Goal: Task Accomplishment & Management: Manage account settings

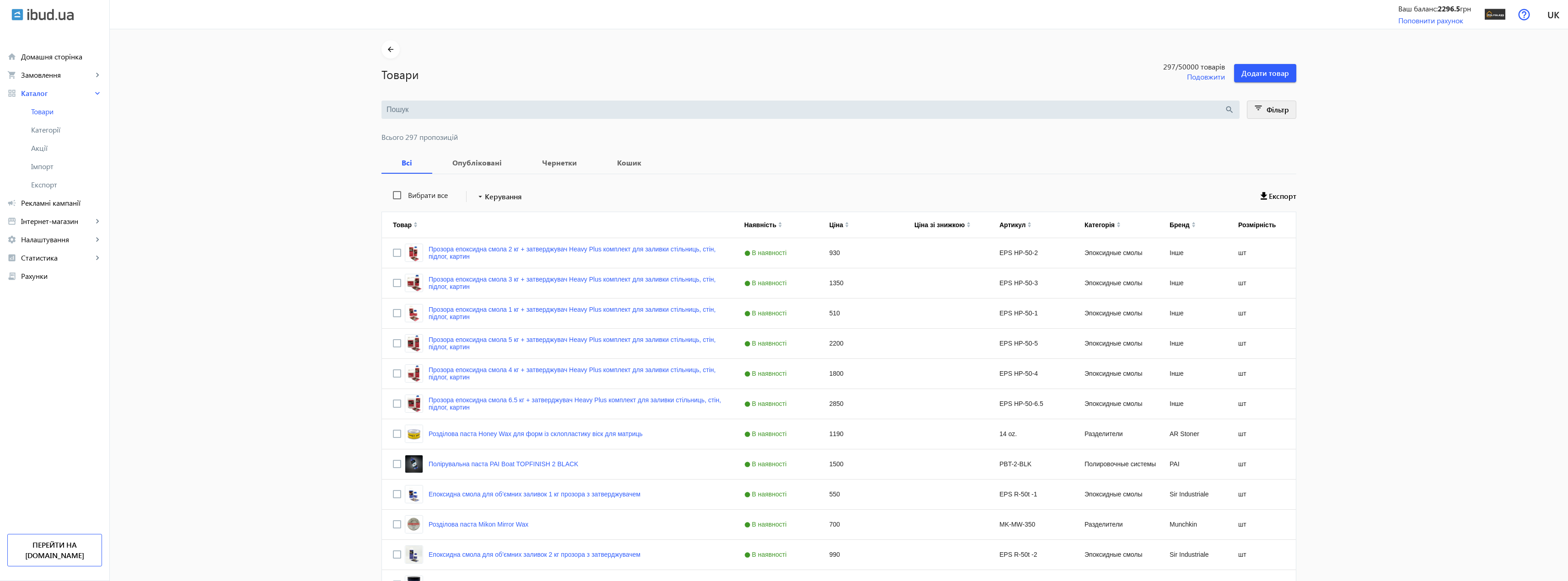
drag, startPoint x: 1293, startPoint y: 106, endPoint x: 1288, endPoint y: 105, distance: 5.1
click at [1276, 106] on span "Фільтр" at bounding box center [1277, 109] width 22 height 10
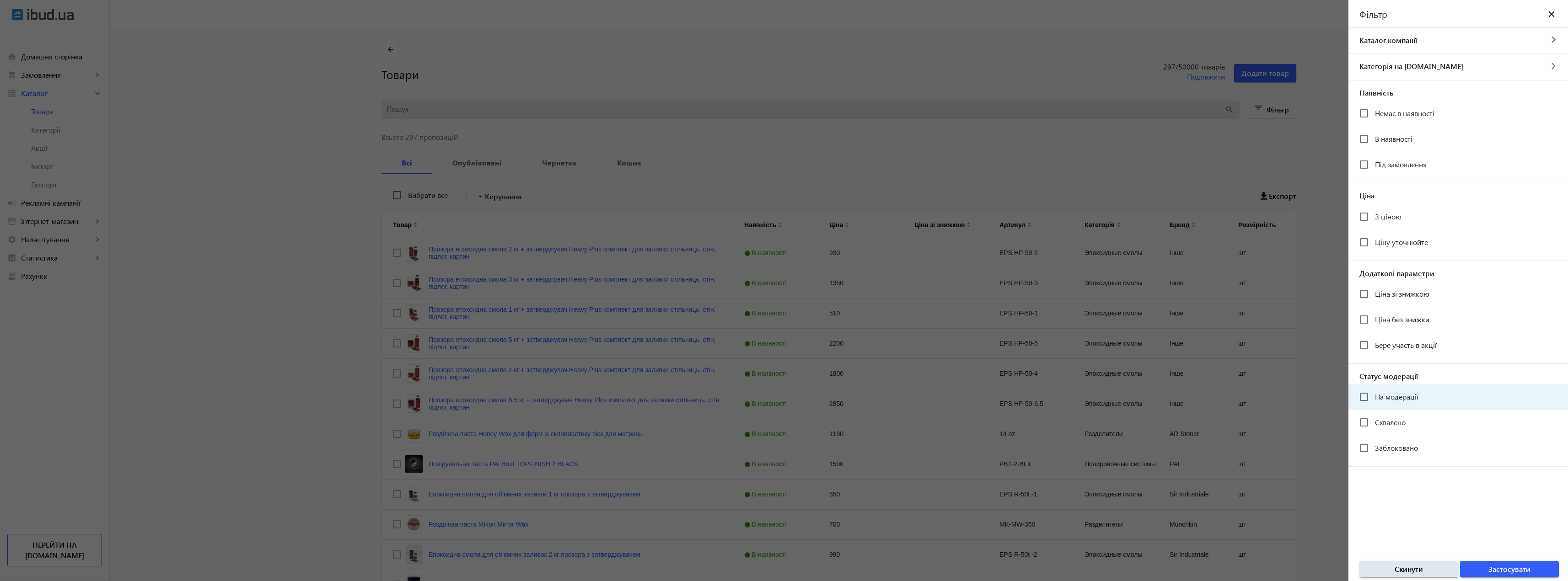
click at [1377, 392] on span "На модерації" at bounding box center [1396, 396] width 44 height 10
click at [1373, 392] on input "На модерації" at bounding box center [1364, 397] width 18 height 18
checkbox input "true"
click at [1538, 568] on span "button" at bounding box center [1509, 569] width 99 height 22
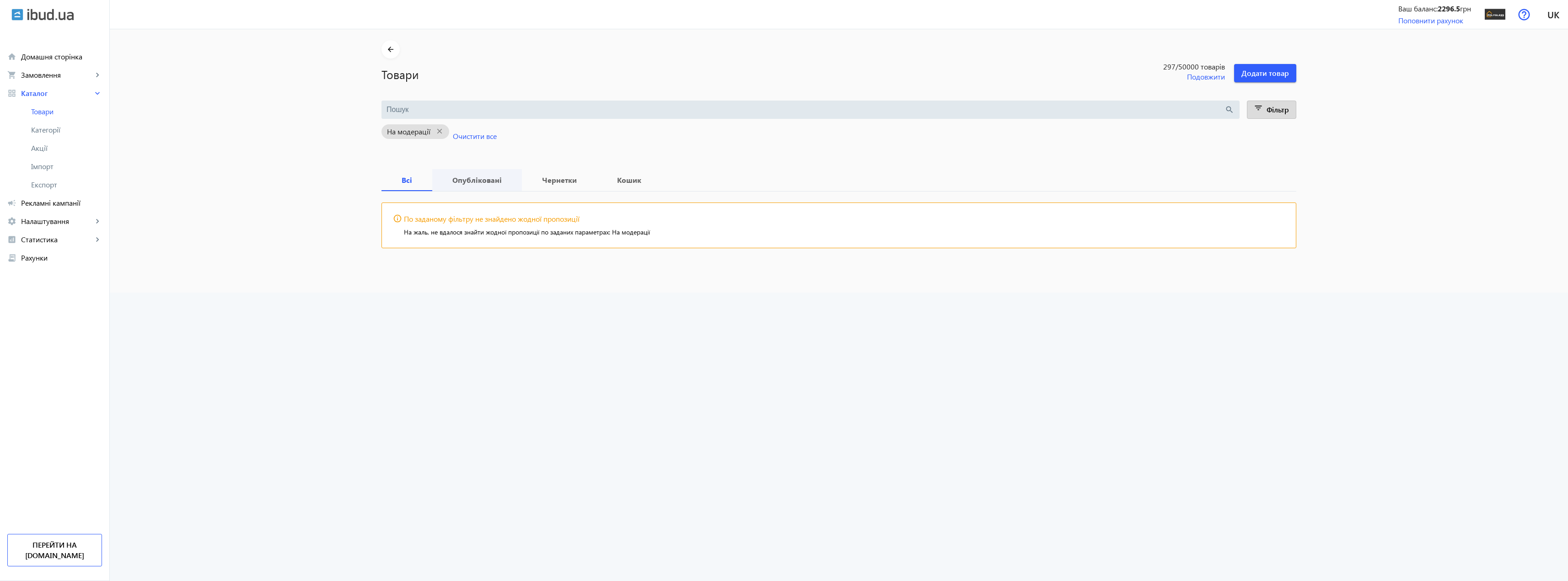
click at [470, 176] on b "Опубліковані" at bounding box center [477, 180] width 68 height 7
click at [1271, 107] on span "Фільтр" at bounding box center [1277, 109] width 22 height 10
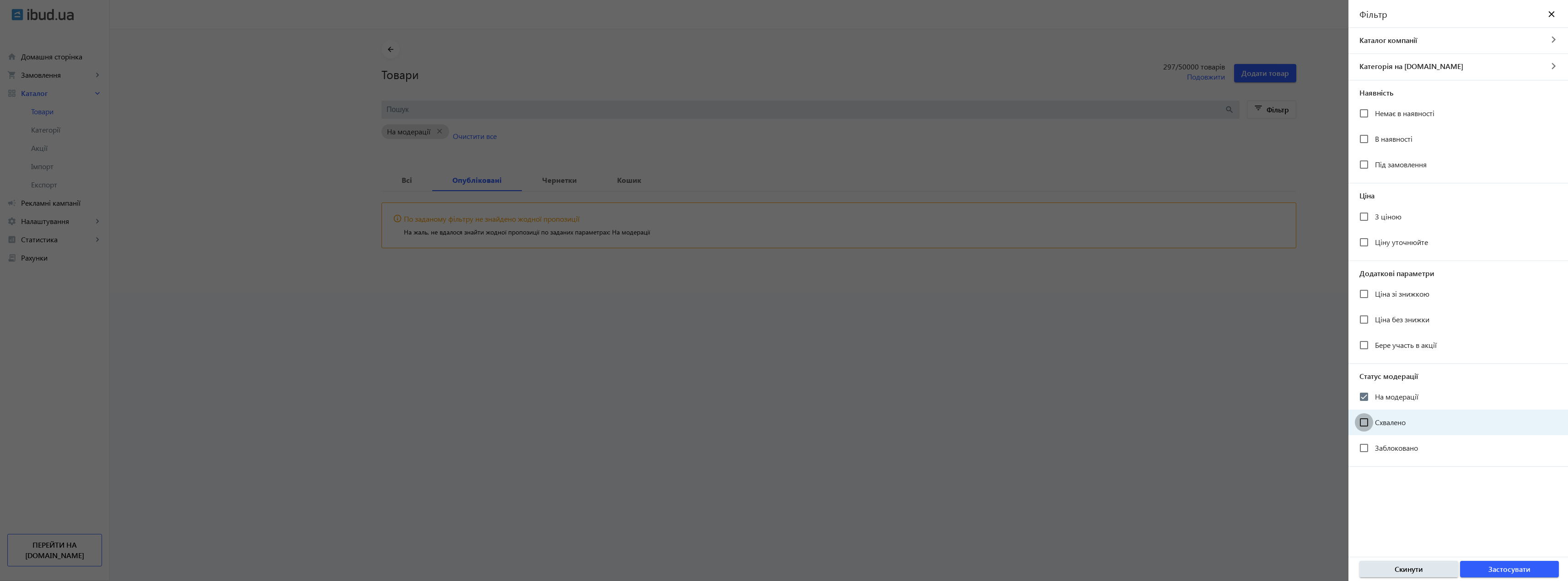
click at [1364, 418] on input "Схвалено" at bounding box center [1364, 423] width 18 height 18
checkbox input "true"
click at [1366, 395] on input "На модерації" at bounding box center [1364, 397] width 18 height 18
checkbox input "false"
click at [1498, 565] on span "Застосувати" at bounding box center [1509, 568] width 42 height 10
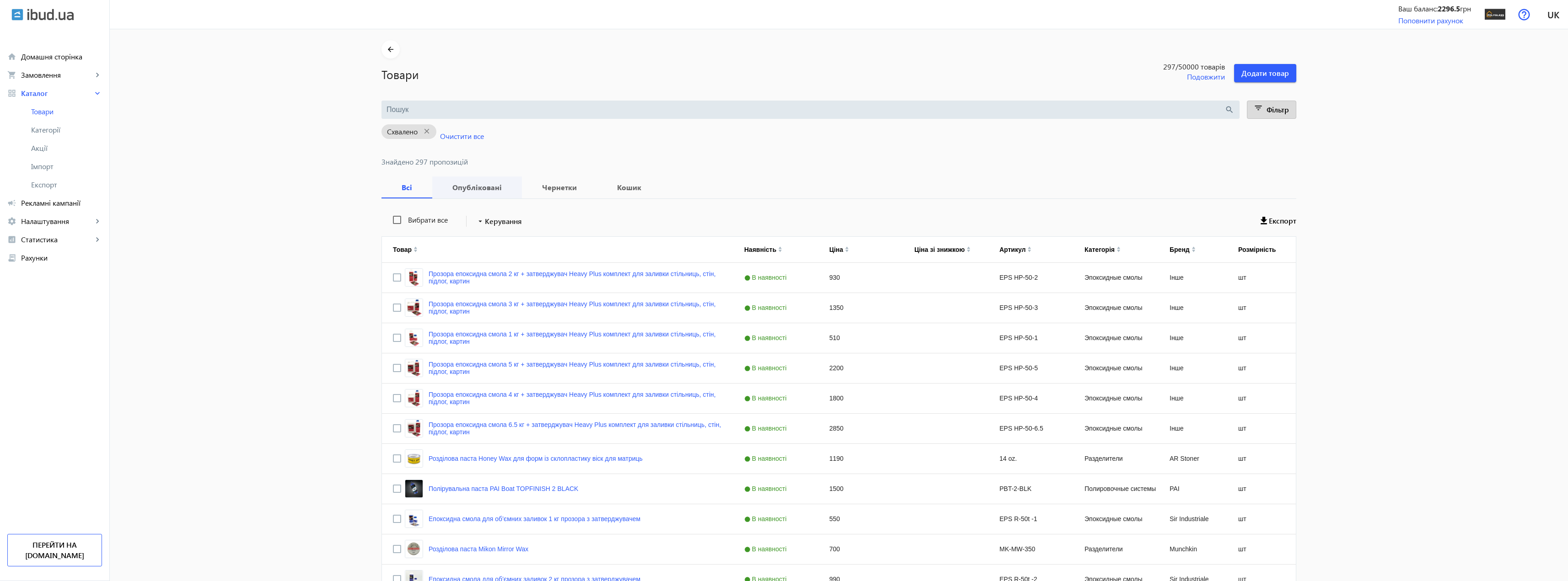
click at [470, 189] on b "Опубліковані" at bounding box center [477, 188] width 68 height 7
click at [66, 93] on span "Каталог" at bounding box center [57, 93] width 72 height 9
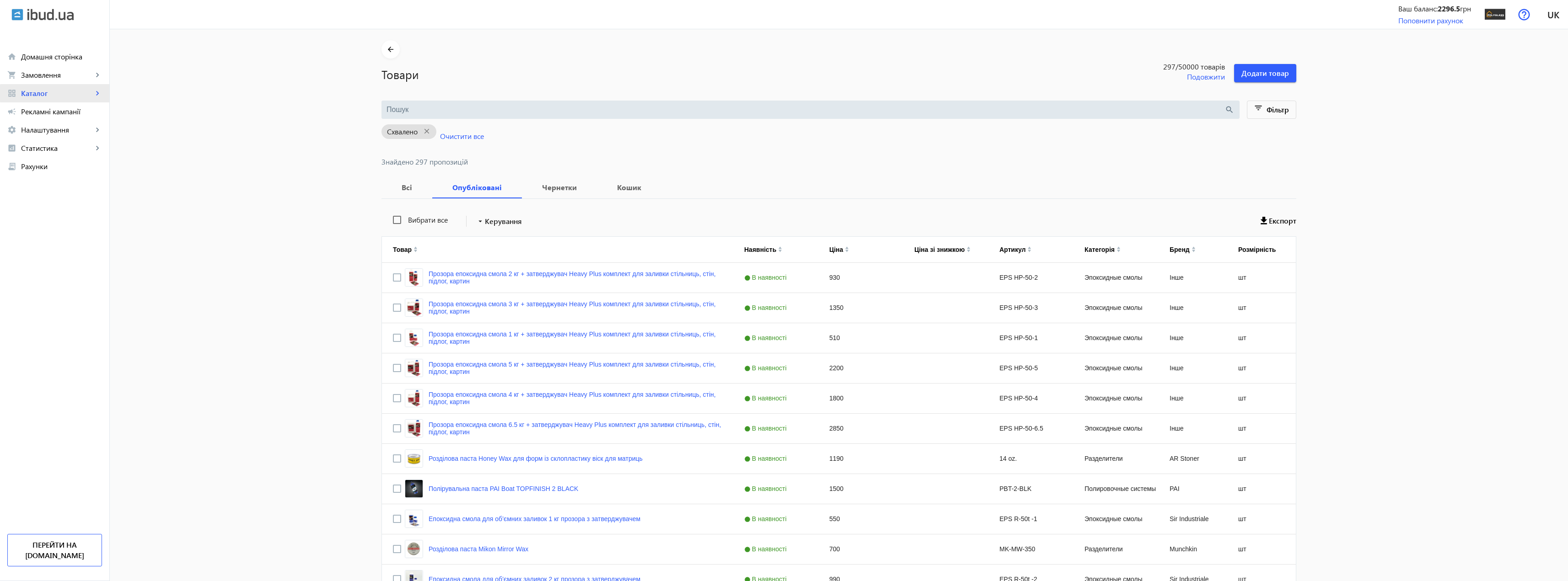
click at [66, 93] on span "Каталог" at bounding box center [57, 93] width 72 height 9
click at [63, 206] on span "Рекламні кампанії" at bounding box center [62, 203] width 81 height 9
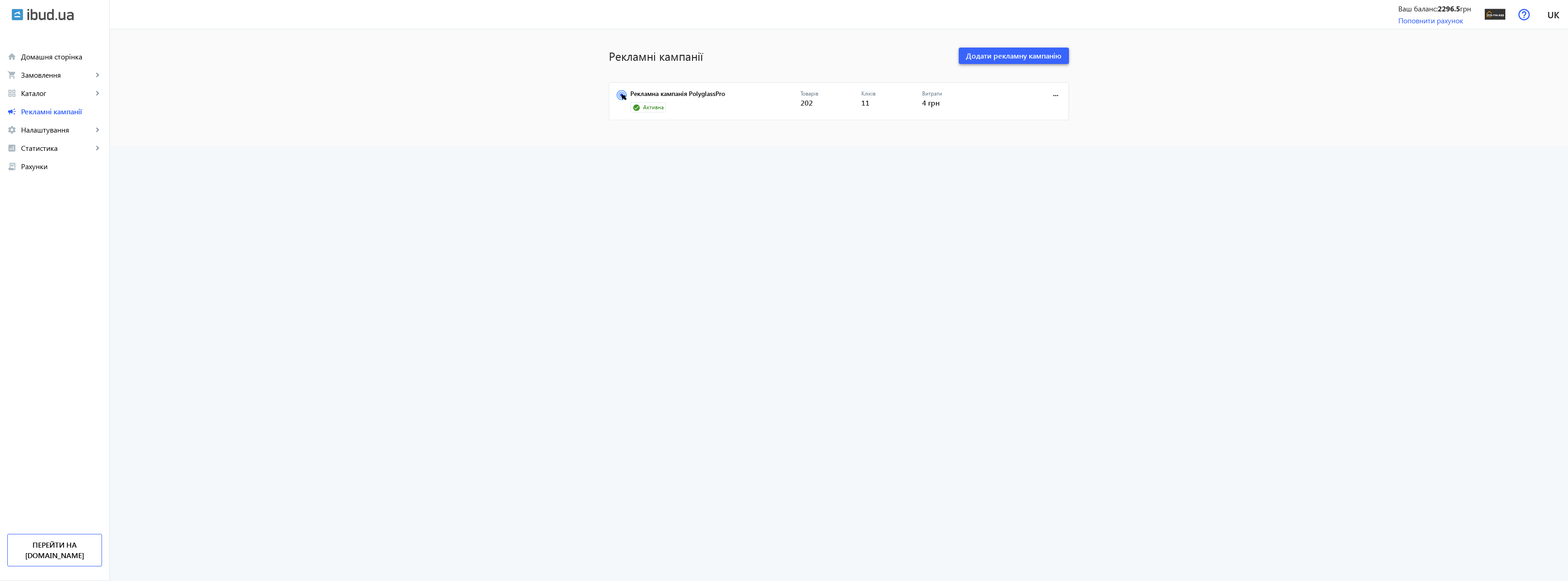
click at [995, 58] on span "Додати рекламну кампанію" at bounding box center [1014, 55] width 96 height 10
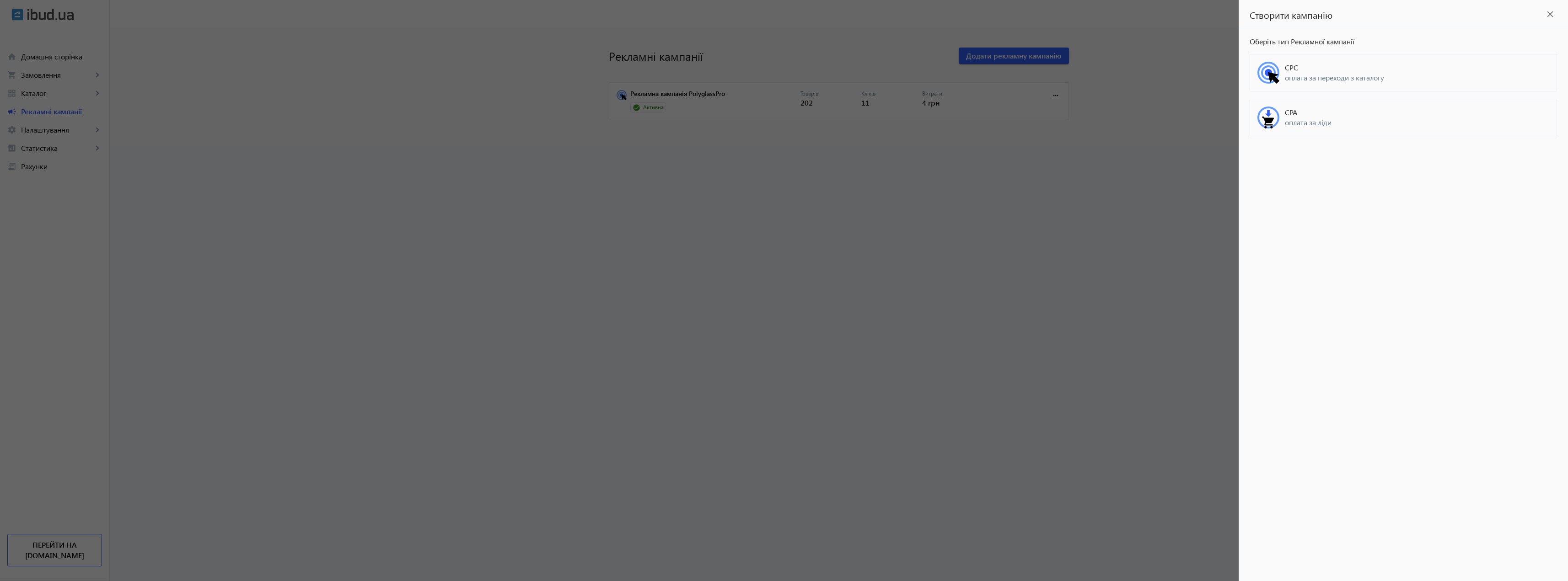
click at [1317, 125] on span "оплата за ліди" at bounding box center [1417, 122] width 265 height 10
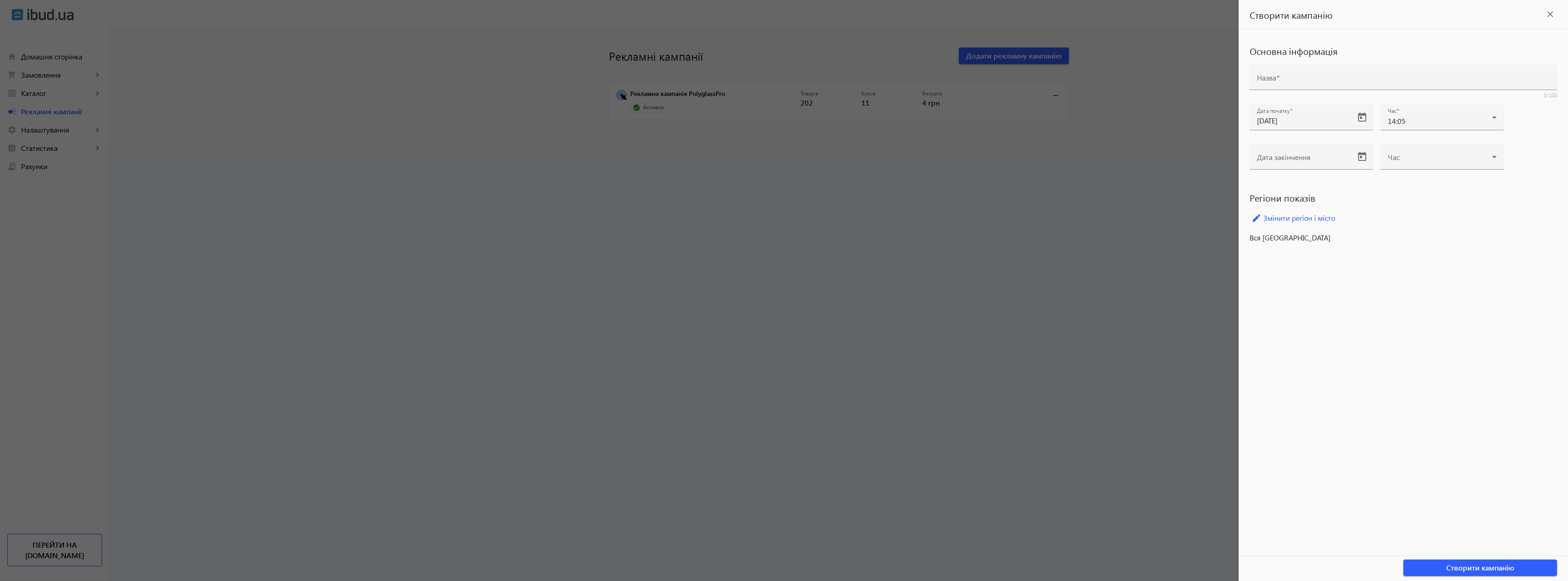
click at [1548, 15] on mat-icon "close" at bounding box center [1549, 13] width 13 height 13
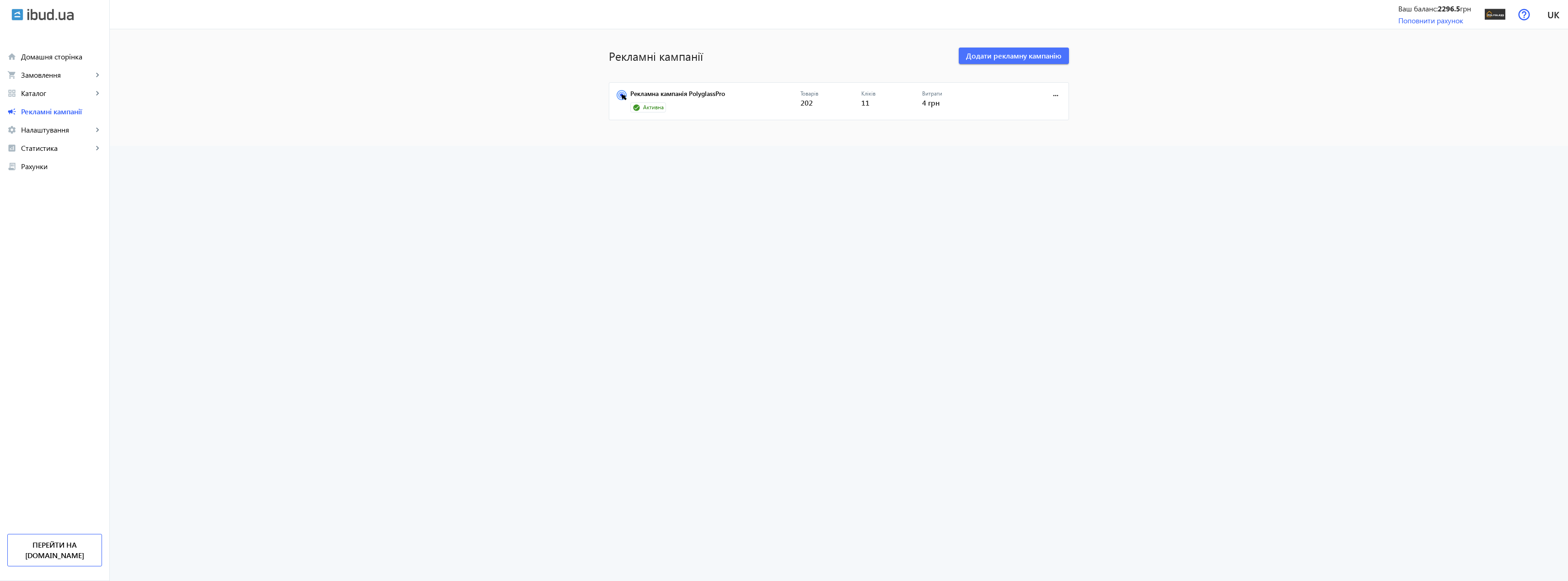
click at [873, 95] on p "Кліків" at bounding box center [891, 94] width 61 height 8
click at [709, 94] on link "Рекламна кампанія PolyglassPro" at bounding box center [715, 97] width 170 height 13
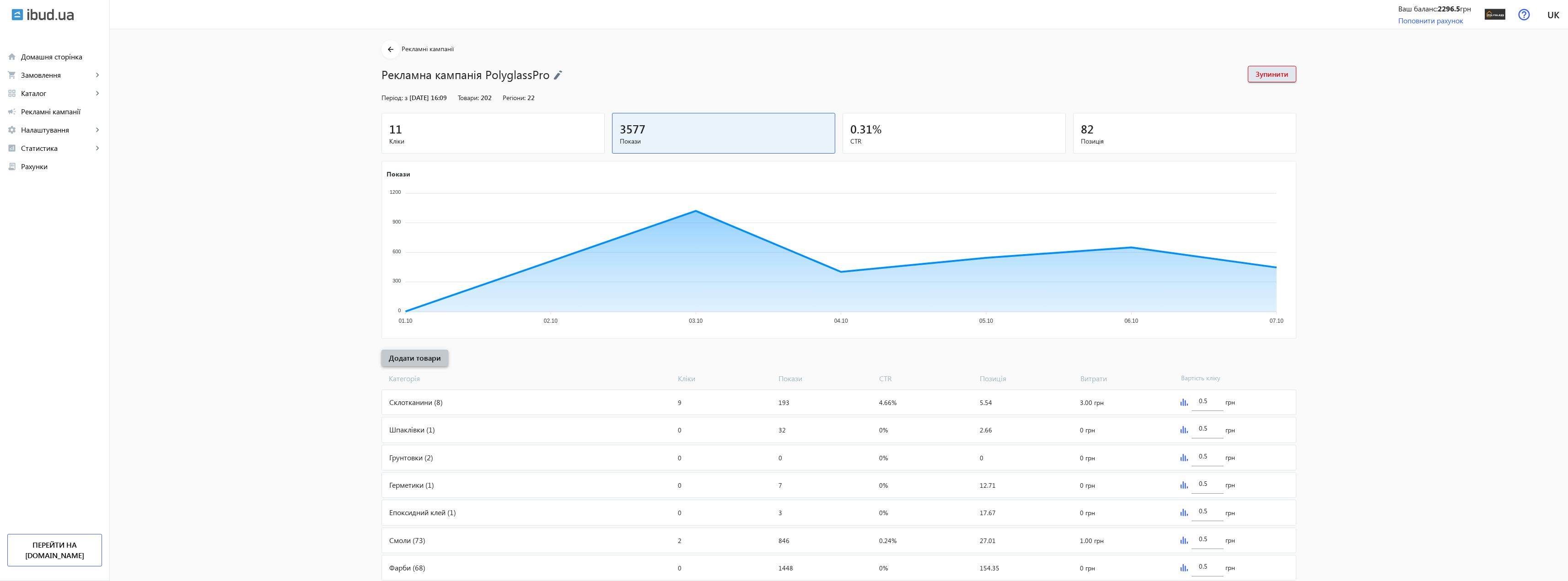
click at [424, 358] on span "Додати товари" at bounding box center [415, 358] width 52 height 10
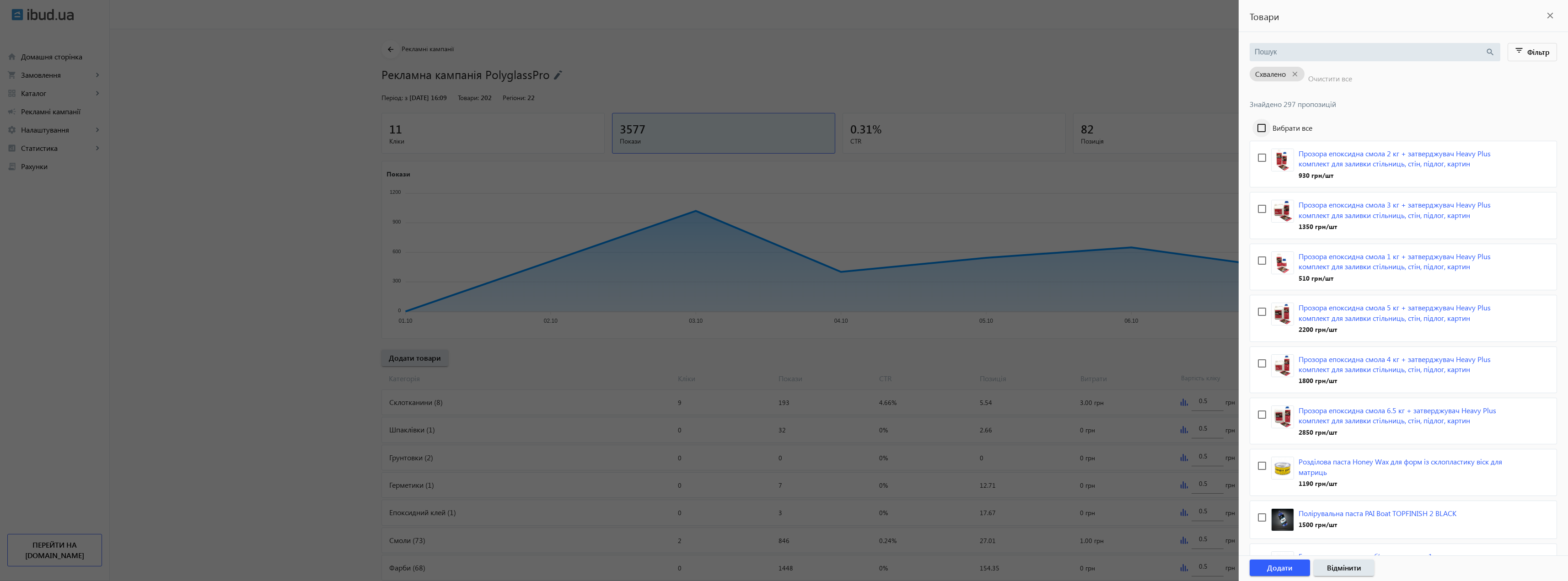
click at [1263, 130] on div "82" at bounding box center [1184, 129] width 207 height 16
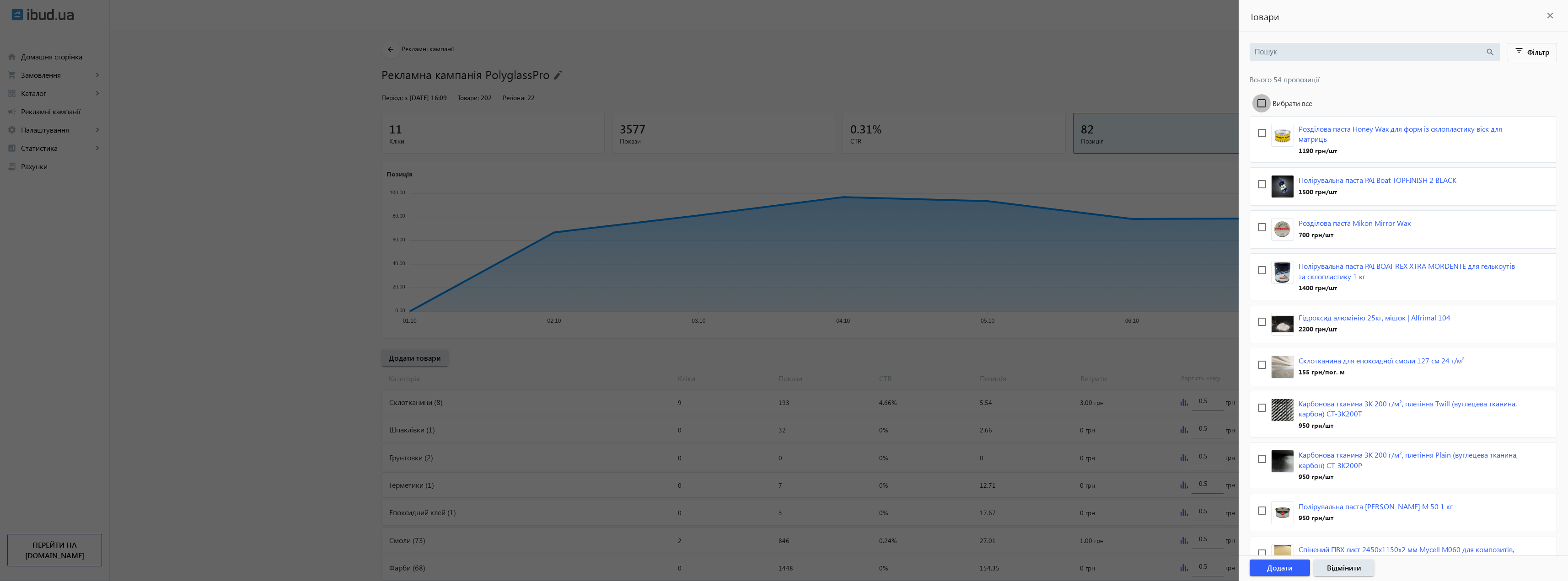
click at [1264, 108] on input "Вибрати все" at bounding box center [1261, 103] width 18 height 18
checkbox input "true"
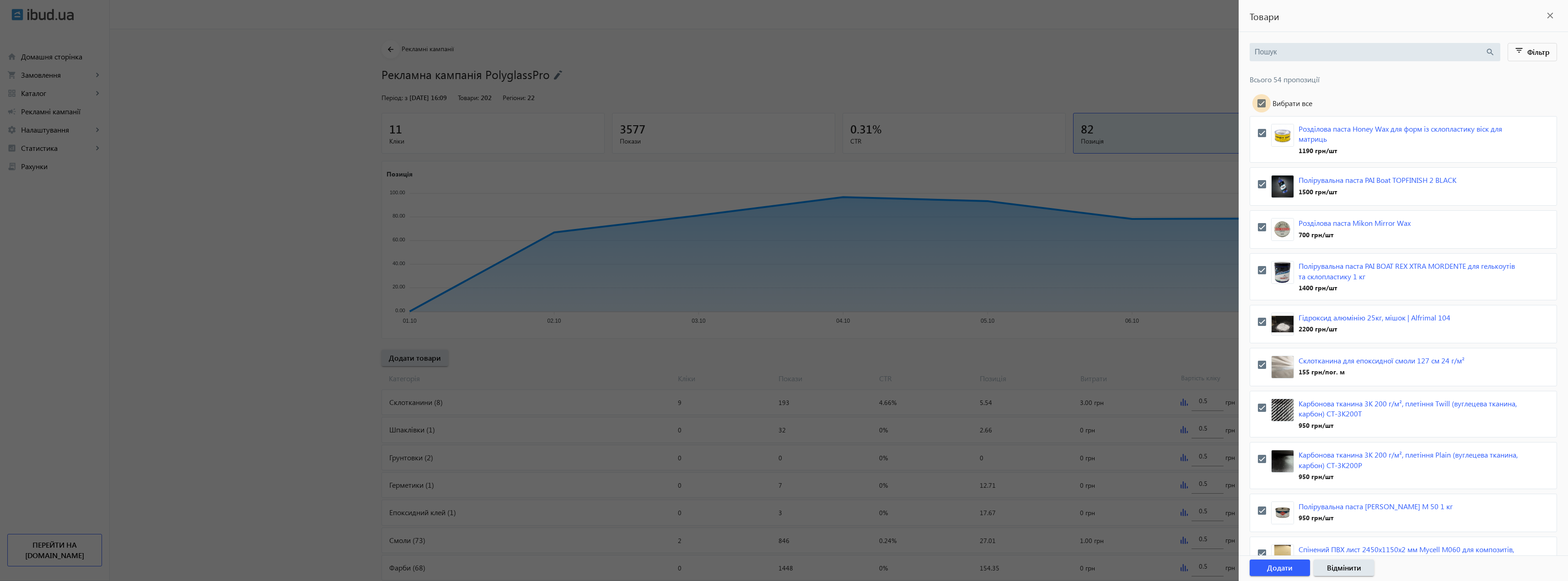
checkbox input "true"
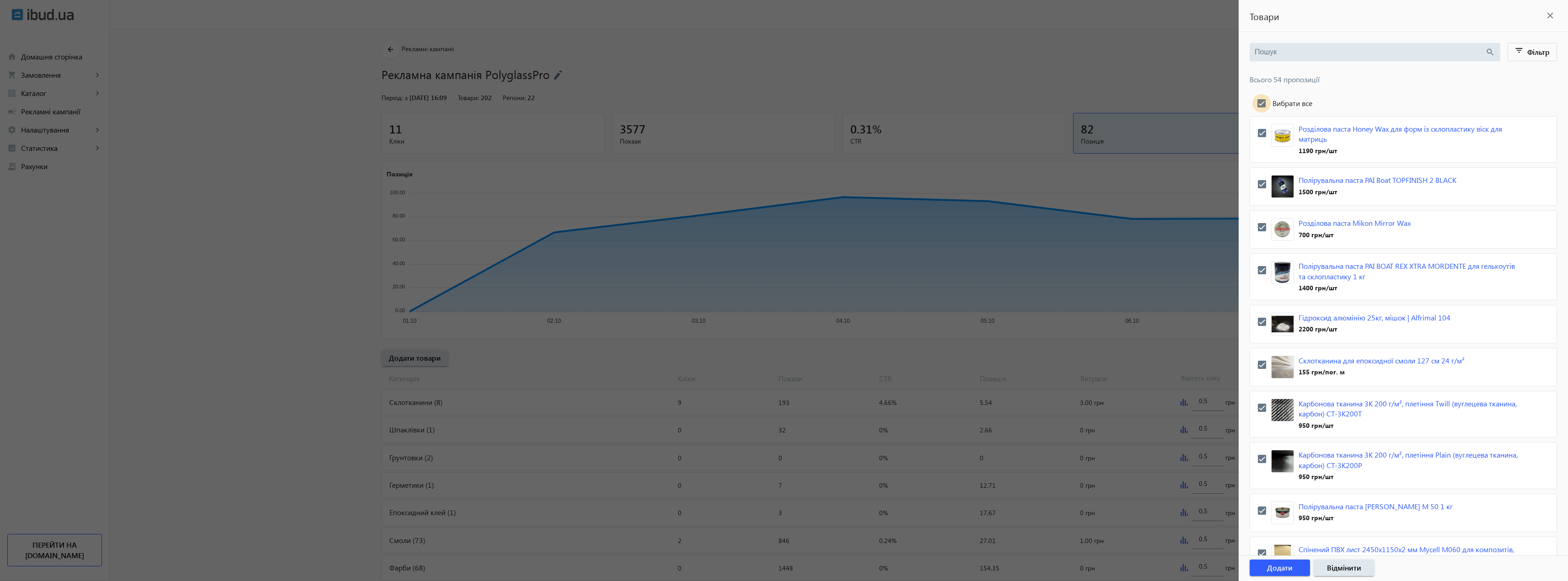
checkbox input "true"
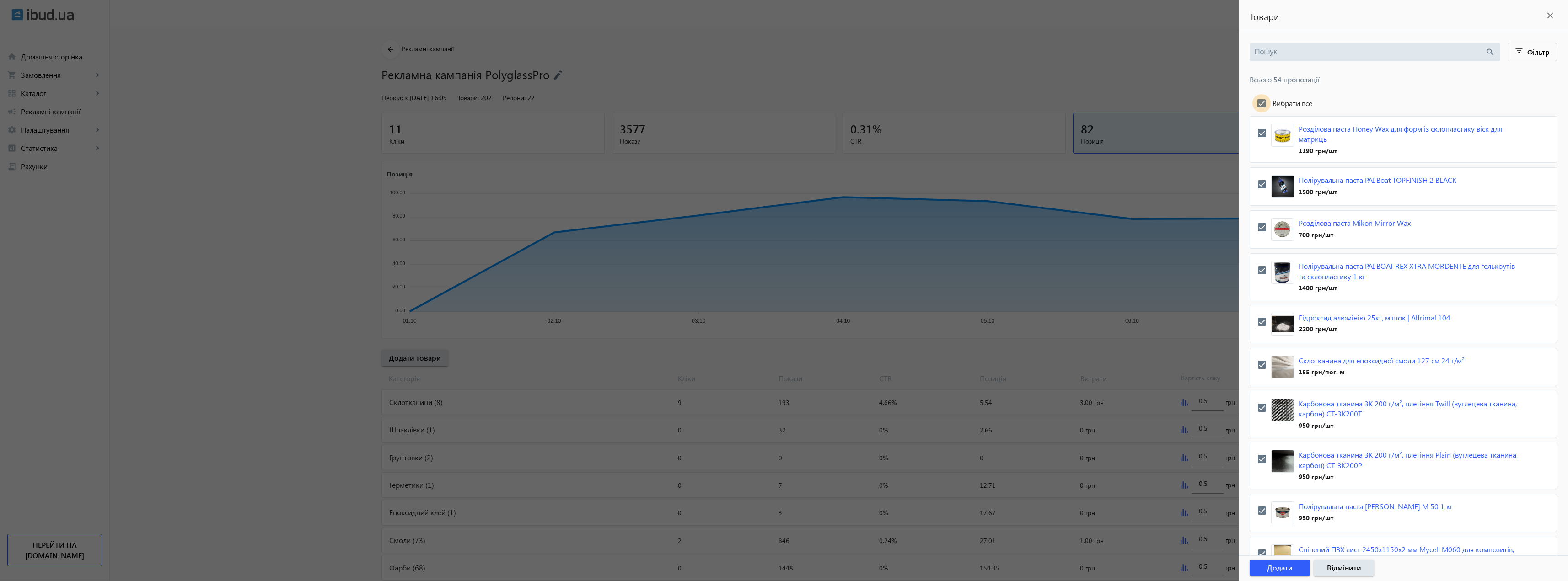
checkbox input "true"
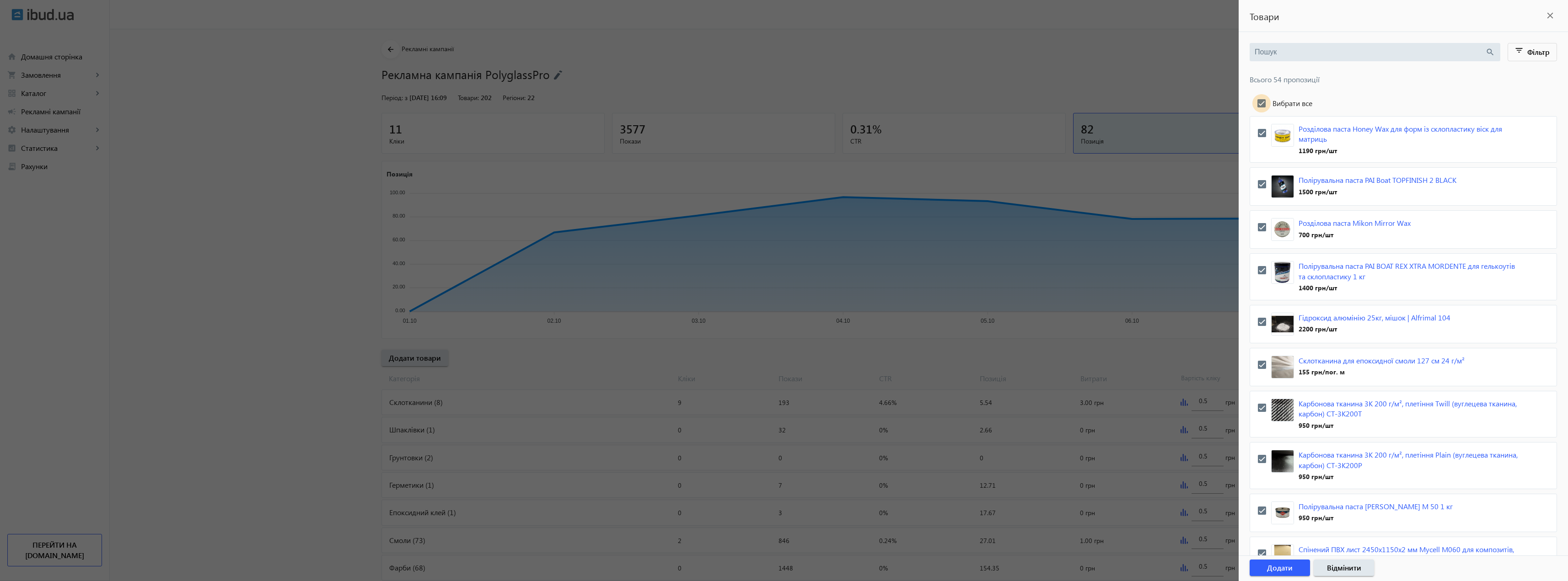
checkbox input "true"
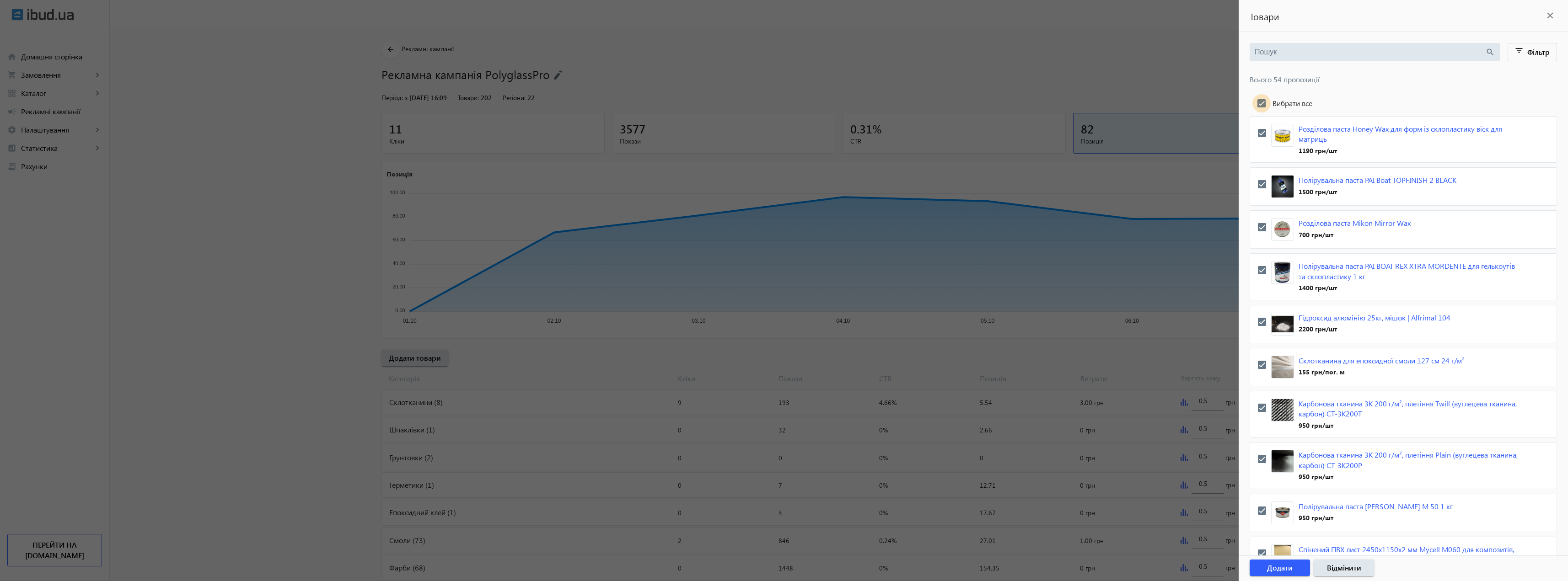
checkbox input "true"
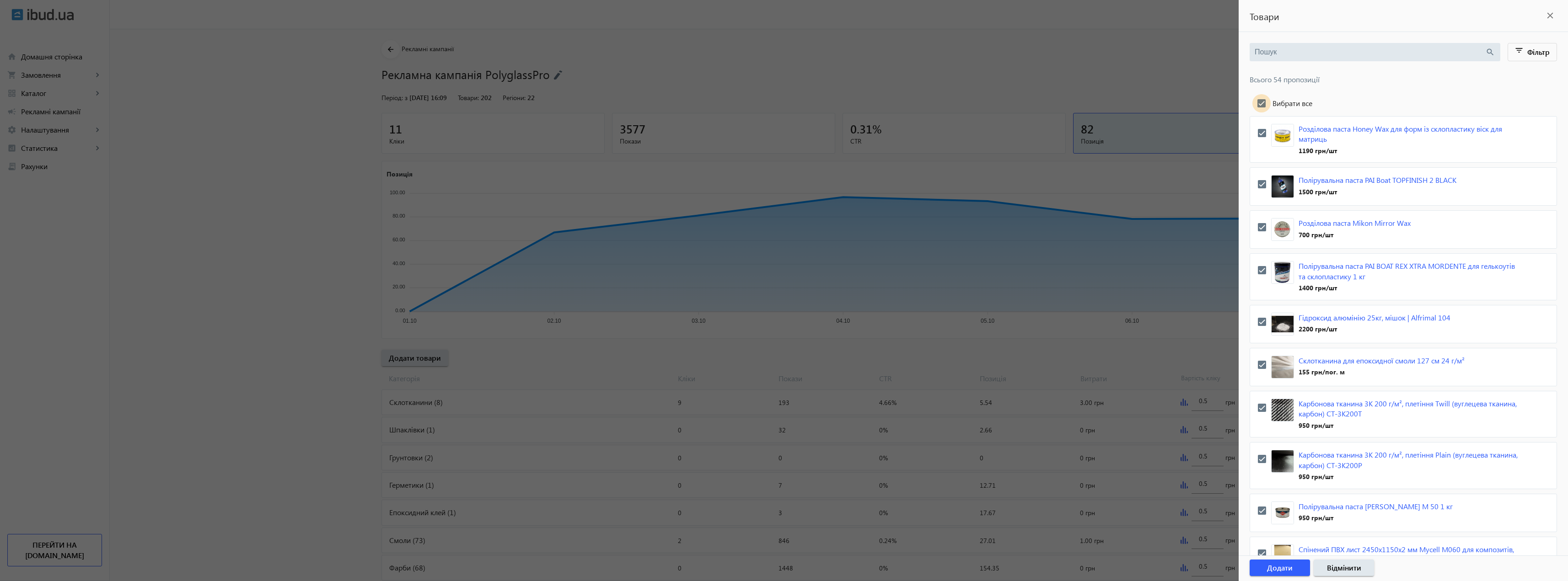
checkbox input "true"
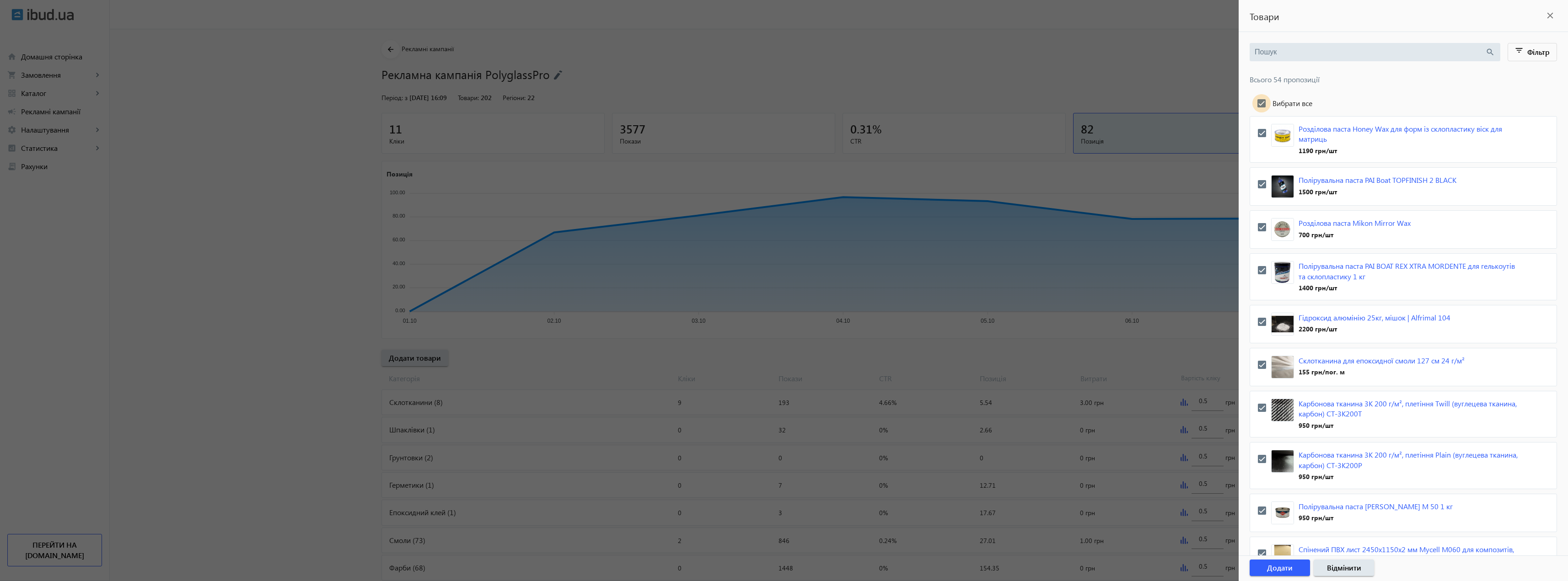
checkbox input "true"
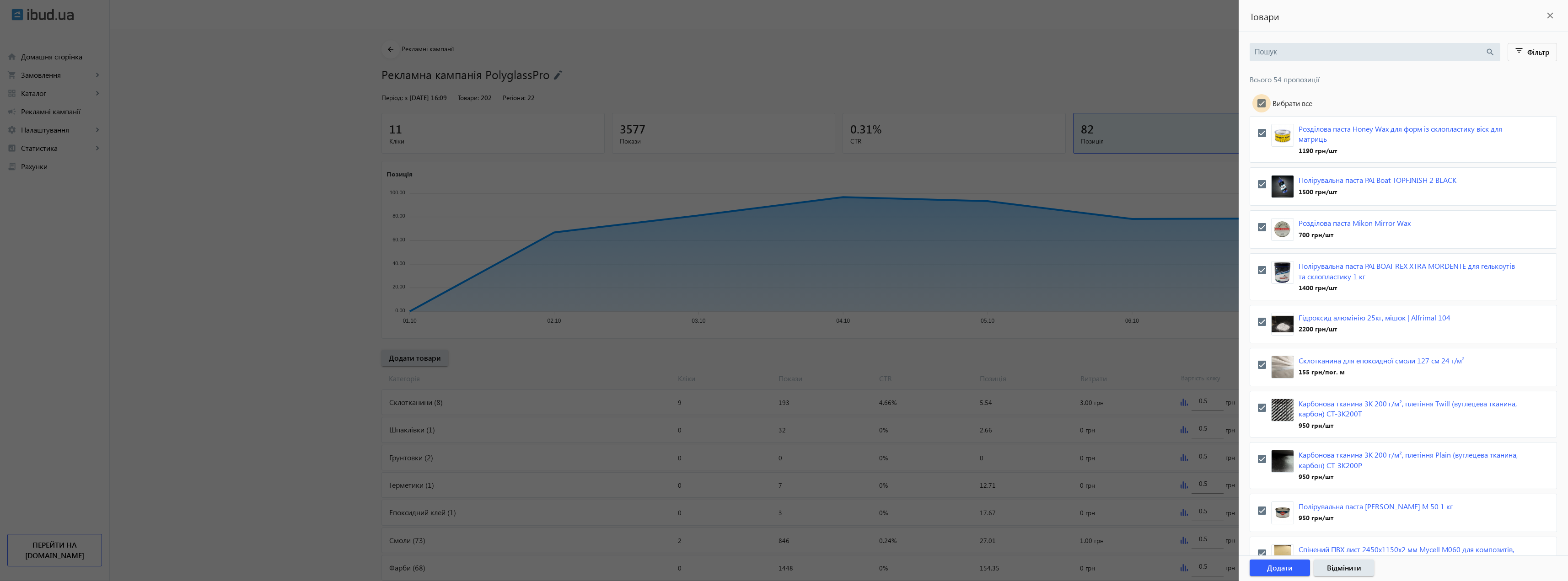
checkbox input "true"
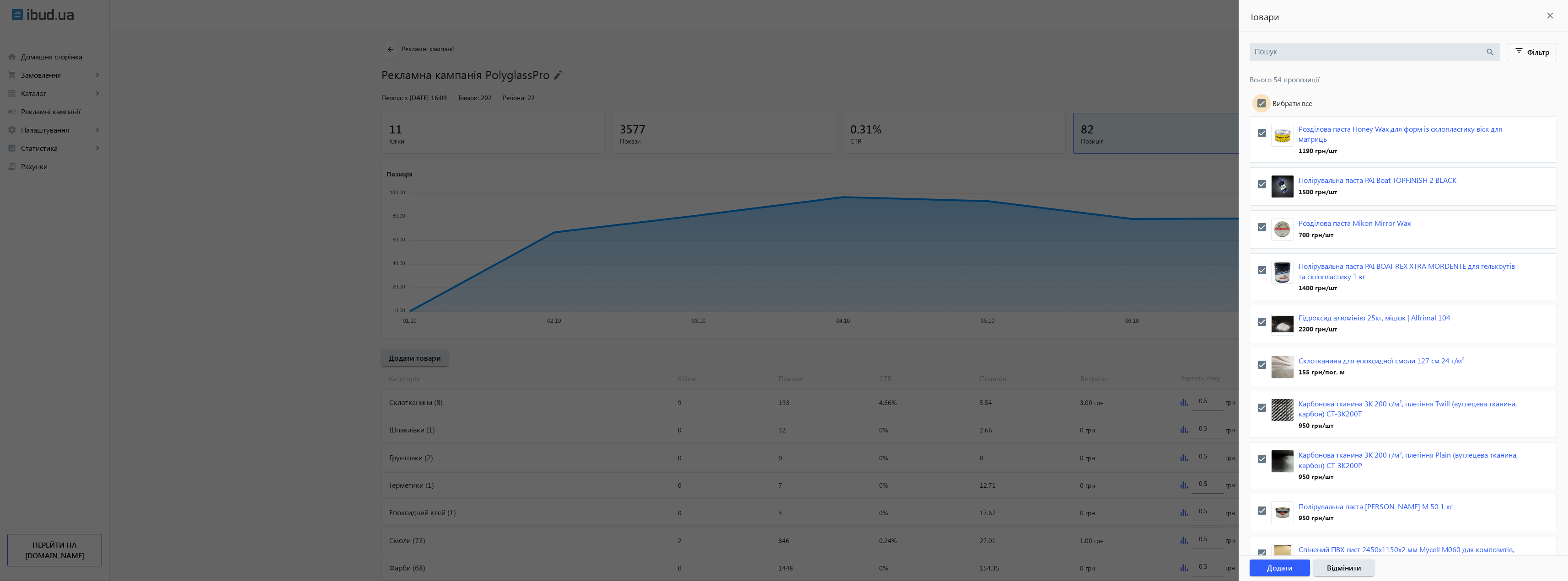
checkbox input "true"
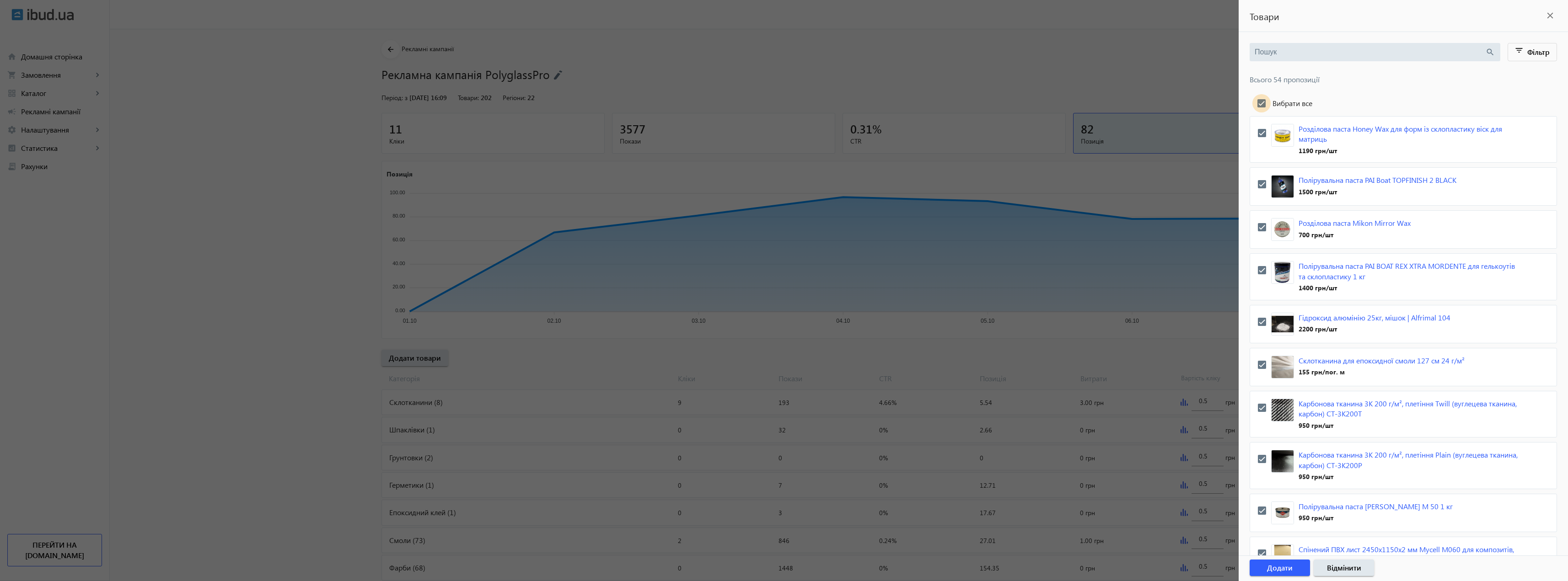
checkbox input "true"
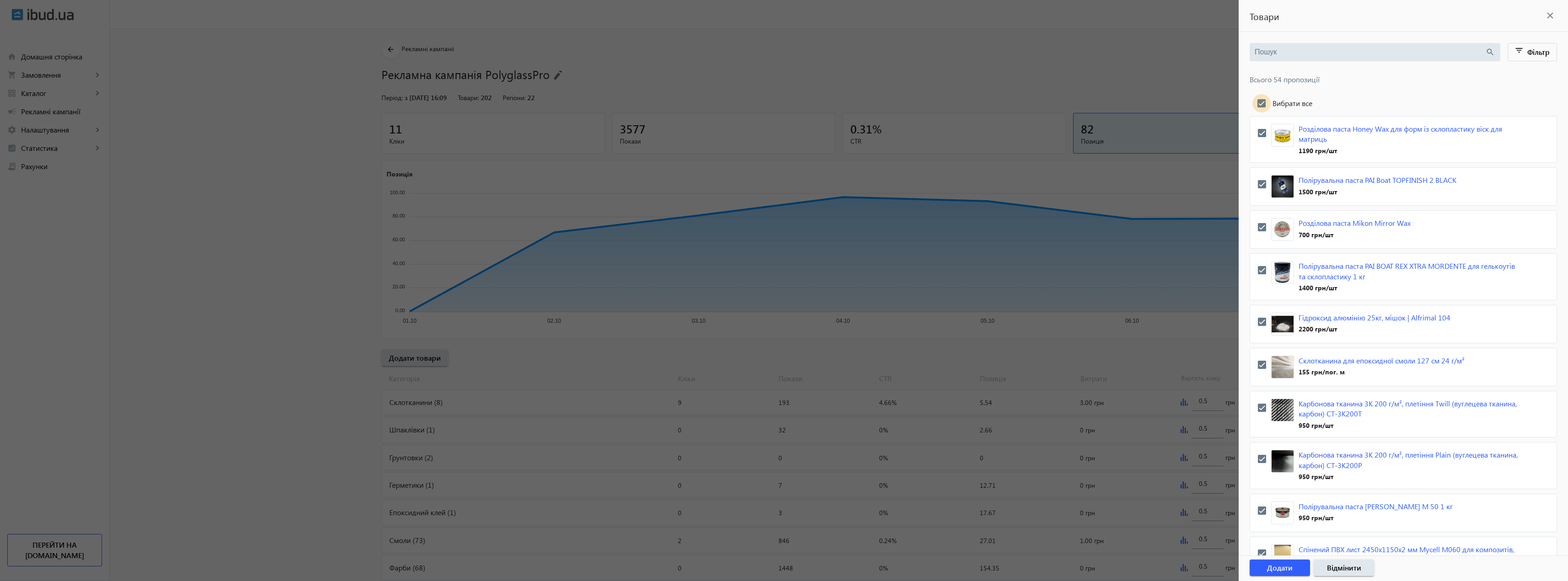
checkbox input "true"
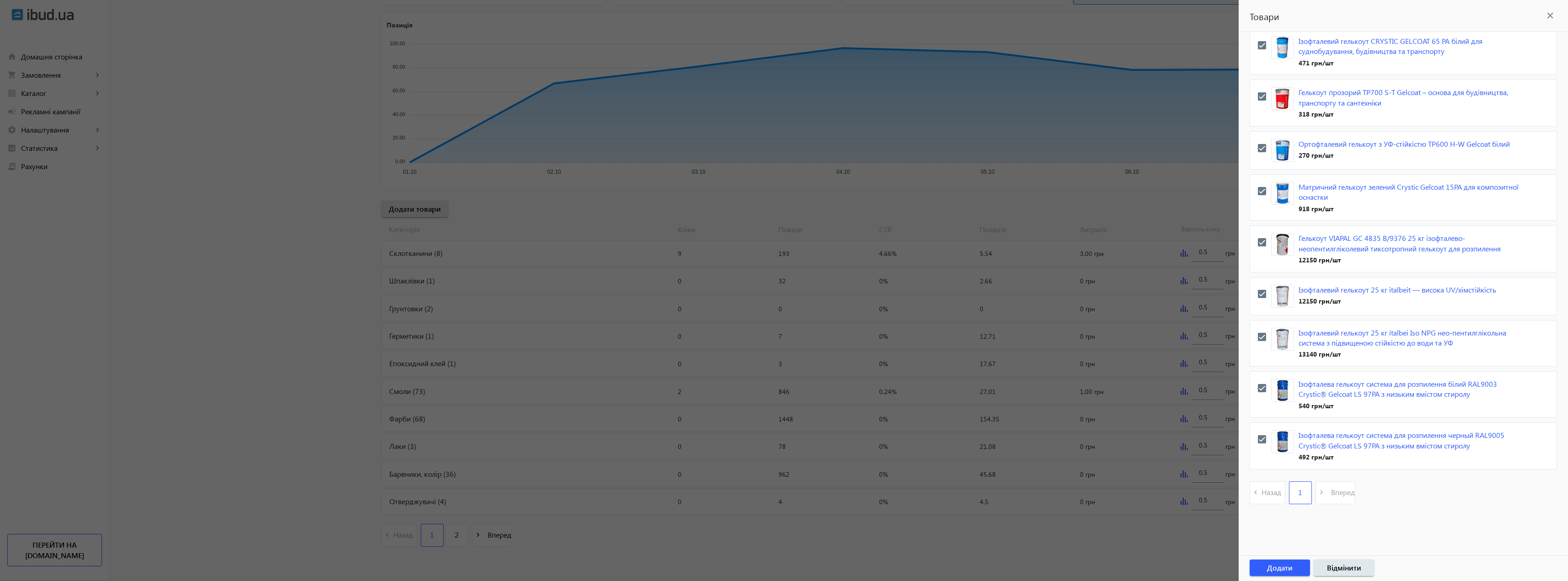
scroll to position [149, 0]
click at [1286, 565] on span "Додати" at bounding box center [1279, 568] width 26 height 10
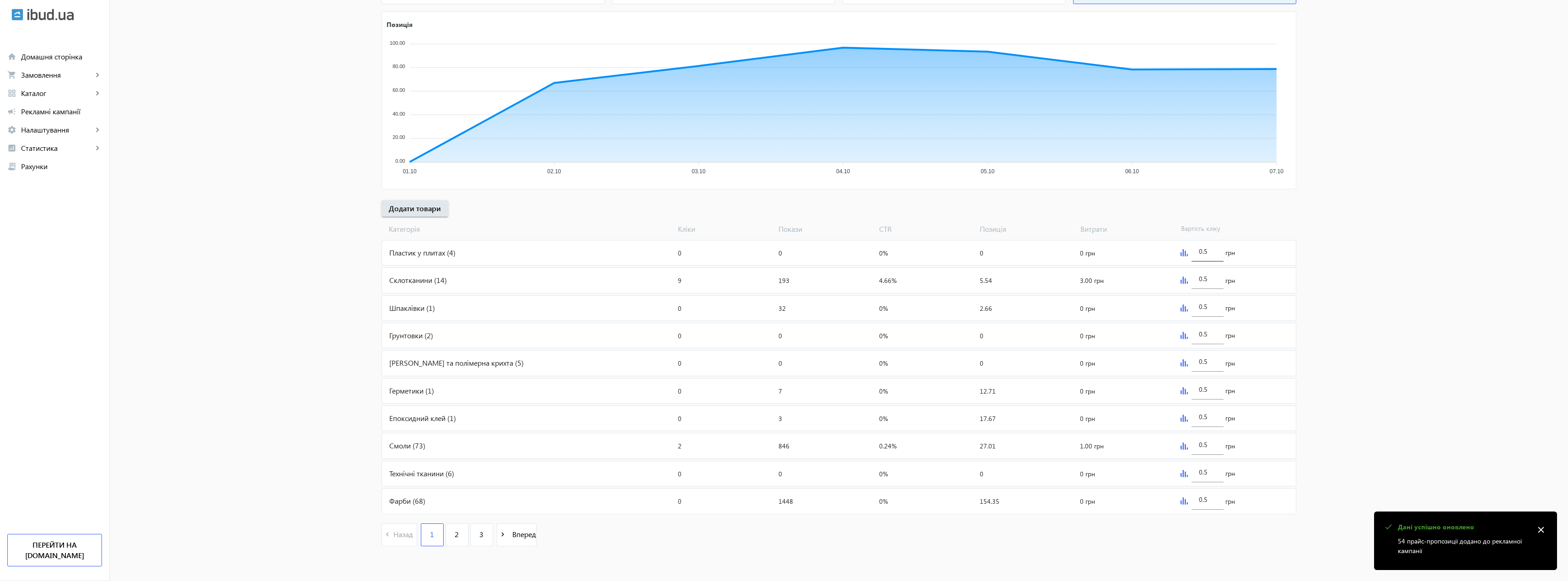
click at [1199, 249] on input "0.5" at bounding box center [1207, 251] width 17 height 9
drag, startPoint x: 1200, startPoint y: 249, endPoint x: 1206, endPoint y: 250, distance: 6.1
click at [1206, 251] on input "0.5" at bounding box center [1207, 251] width 17 height 9
click at [1392, 242] on mat-sidenav-content "arrow_back Рекламні кампанії Рекламна кампанія PolyglassPro Зупинити Період: з …" at bounding box center [839, 230] width 1458 height 702
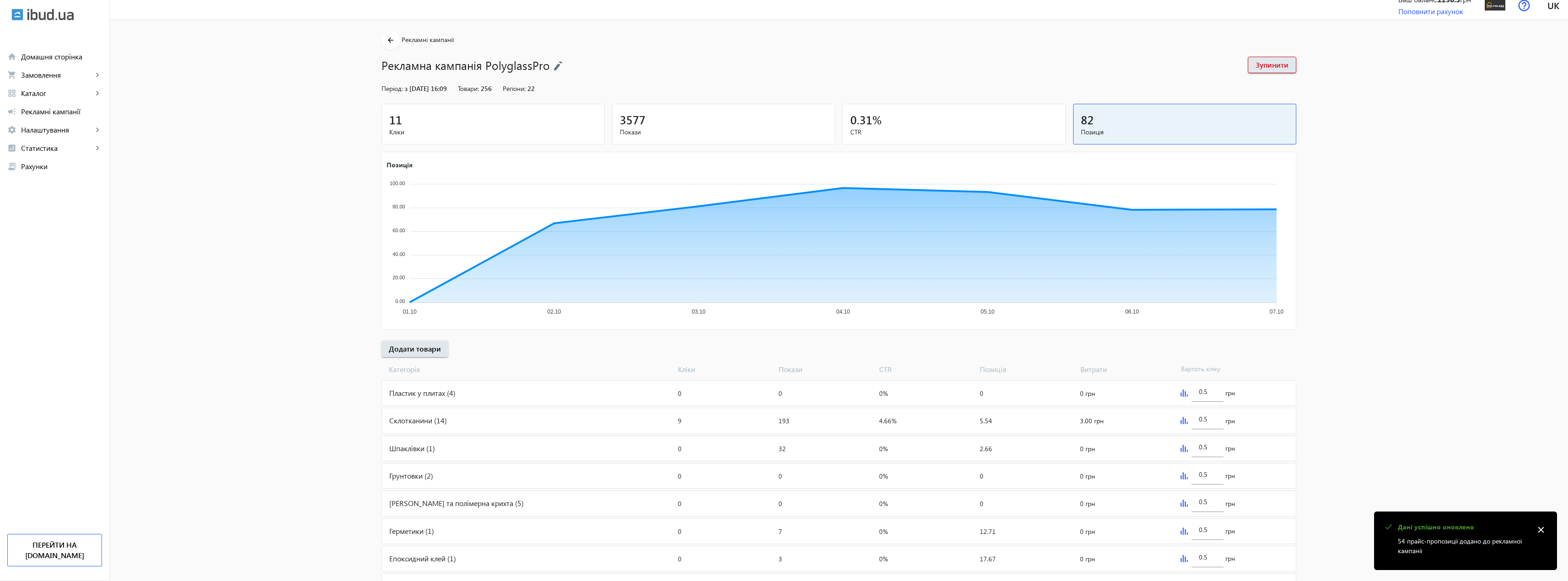
scroll to position [0, 0]
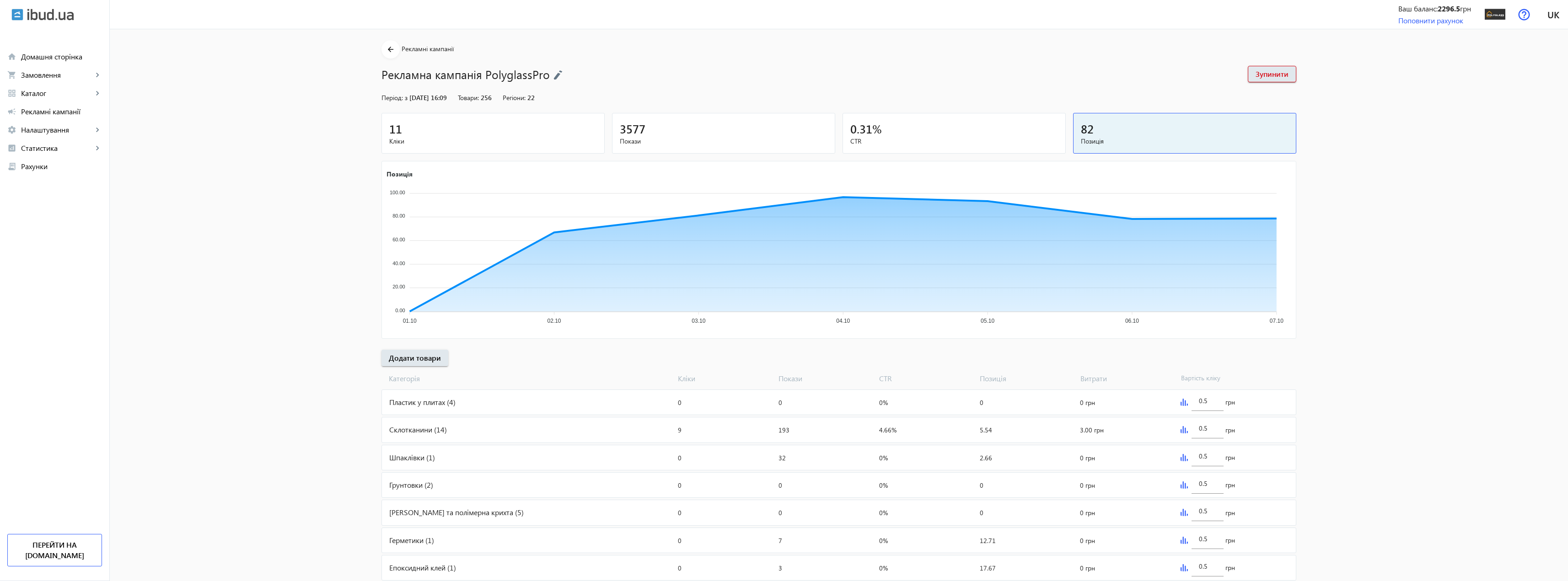
click at [1346, 358] on mat-sidenav-content "arrow_back Рекламні кампанії Рекламна кампанія PolyglassPro Зупинити Період: з …" at bounding box center [839, 380] width 1458 height 702
click at [552, 137] on span "Кліки" at bounding box center [493, 141] width 207 height 9
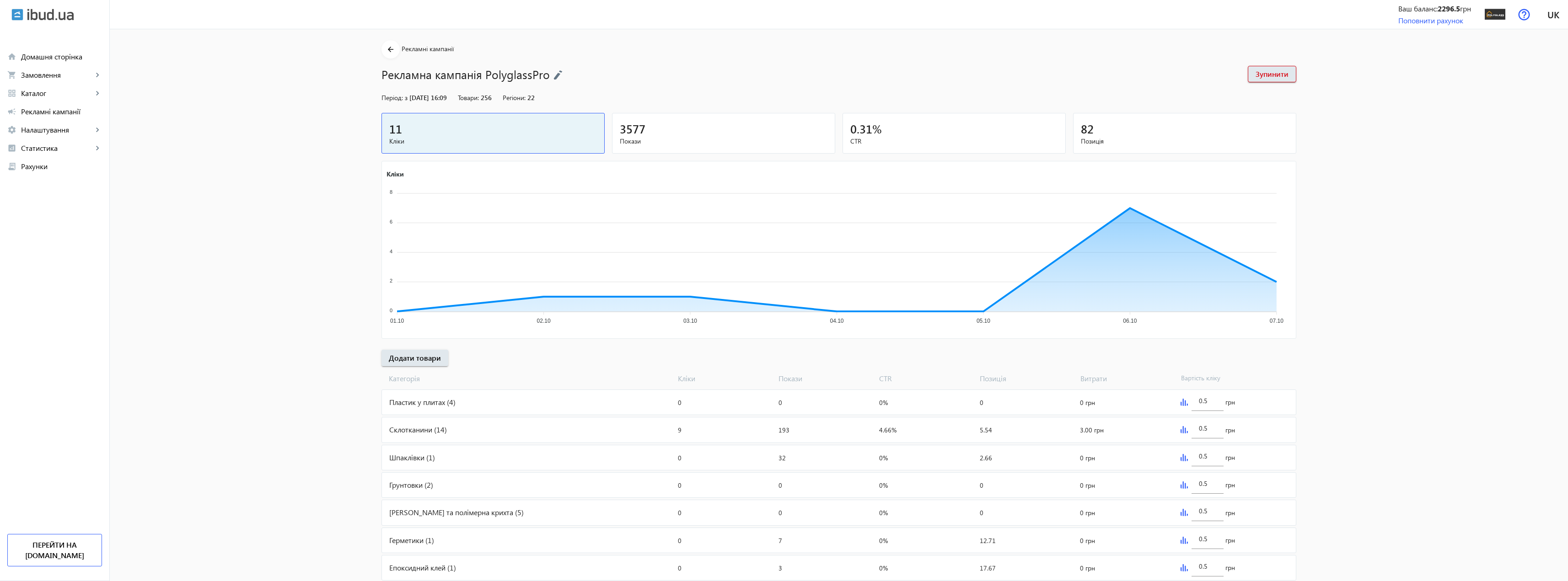
click at [710, 132] on div "3577" at bounding box center [723, 129] width 207 height 16
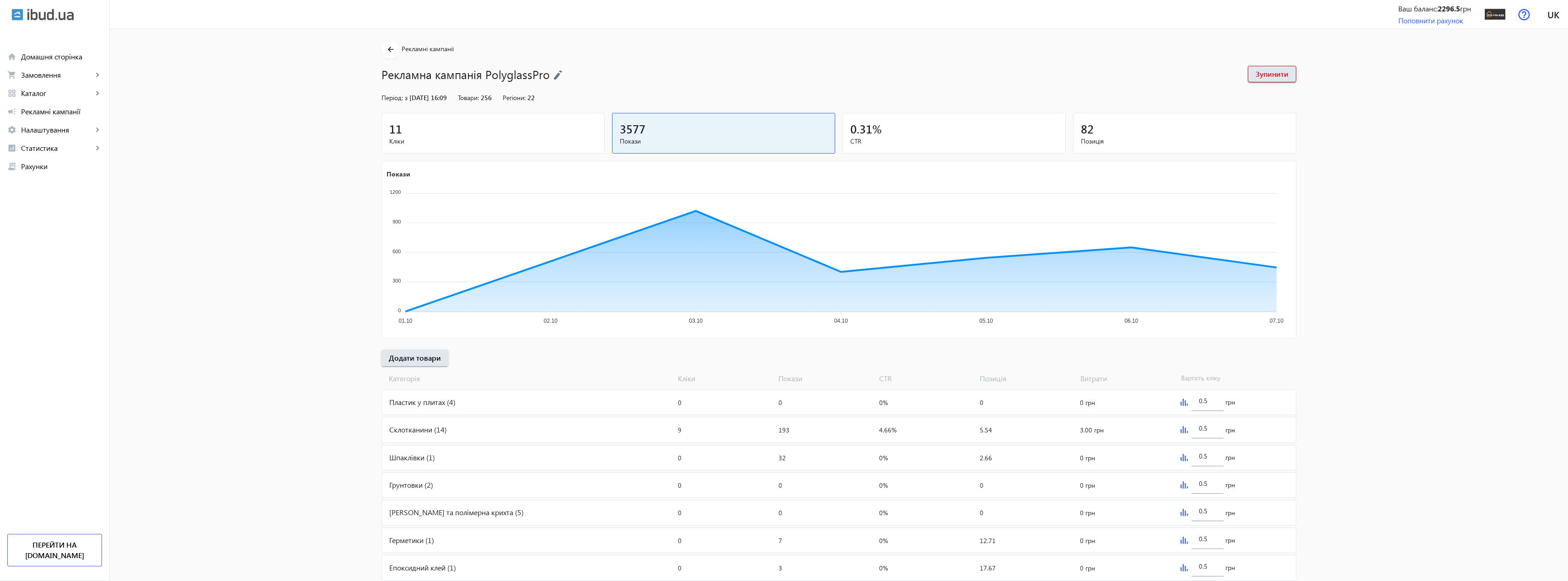
click at [898, 154] on div "11 Кліки 3577 Покази 0.31 % CTR 82 Позиція" at bounding box center [839, 135] width 915 height 45
click at [895, 145] on span "CTR" at bounding box center [954, 141] width 207 height 9
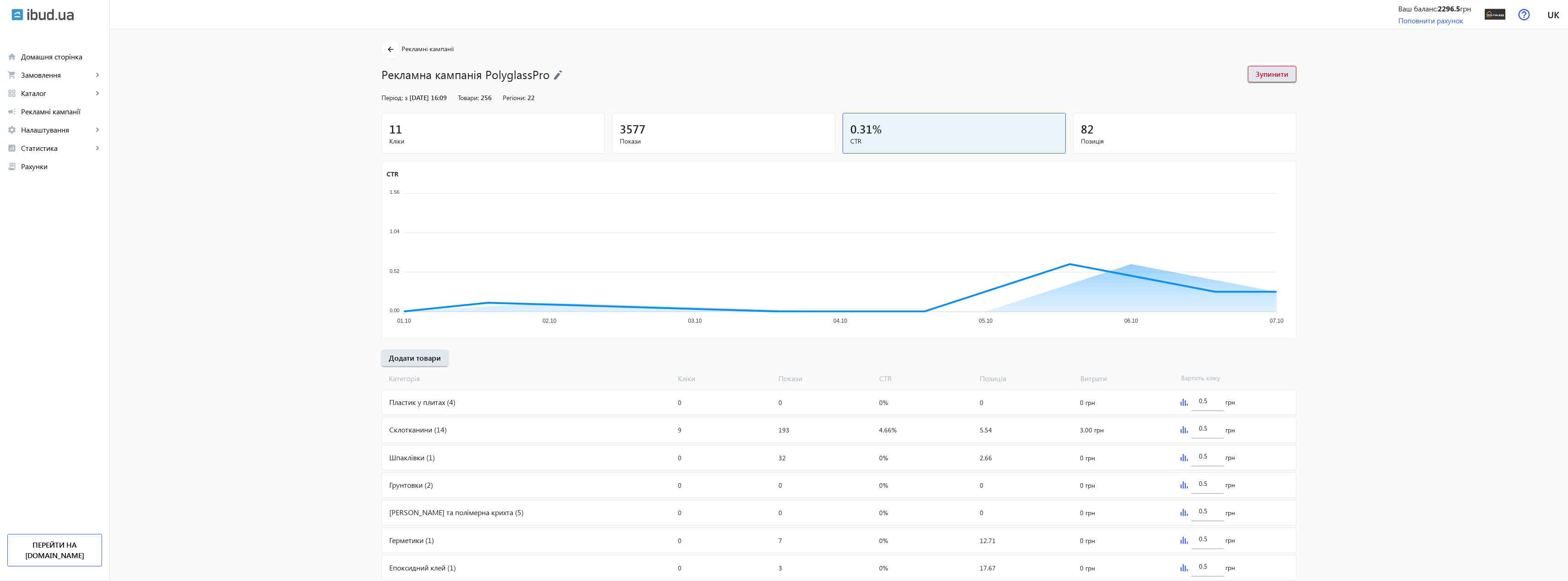
click at [784, 142] on span "Покази" at bounding box center [723, 141] width 207 height 9
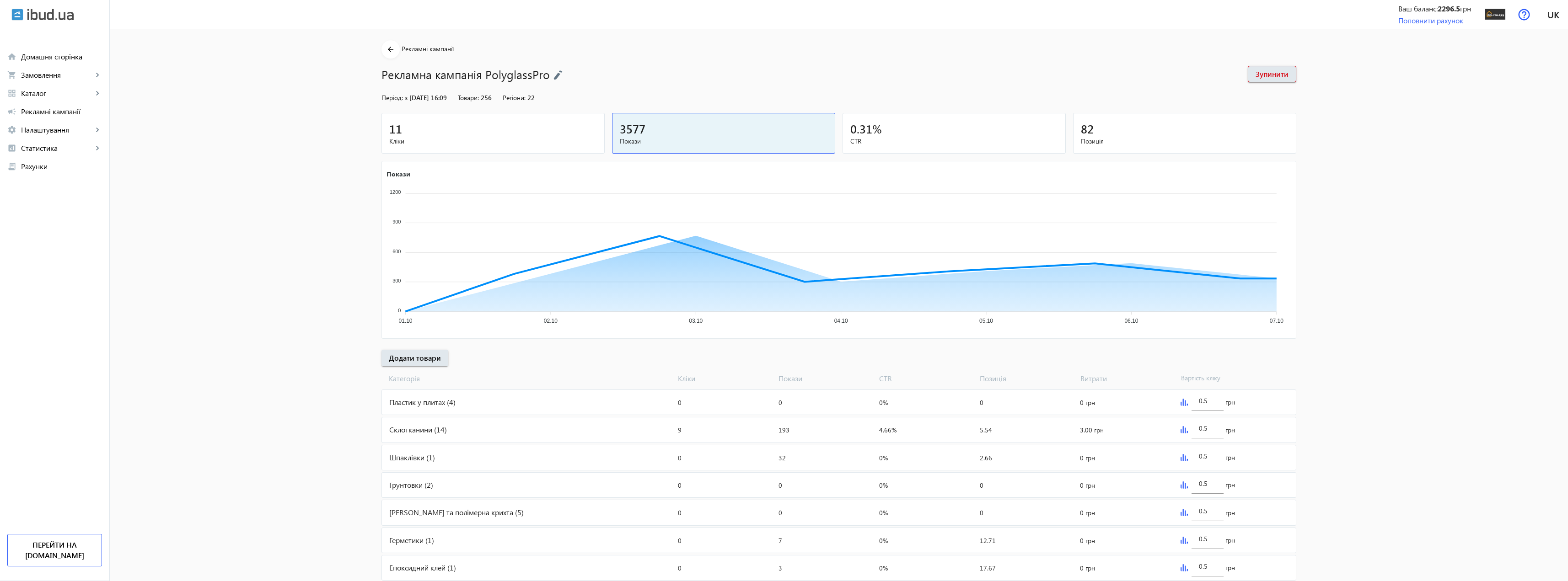
click at [878, 139] on span "CTR" at bounding box center [954, 141] width 207 height 9
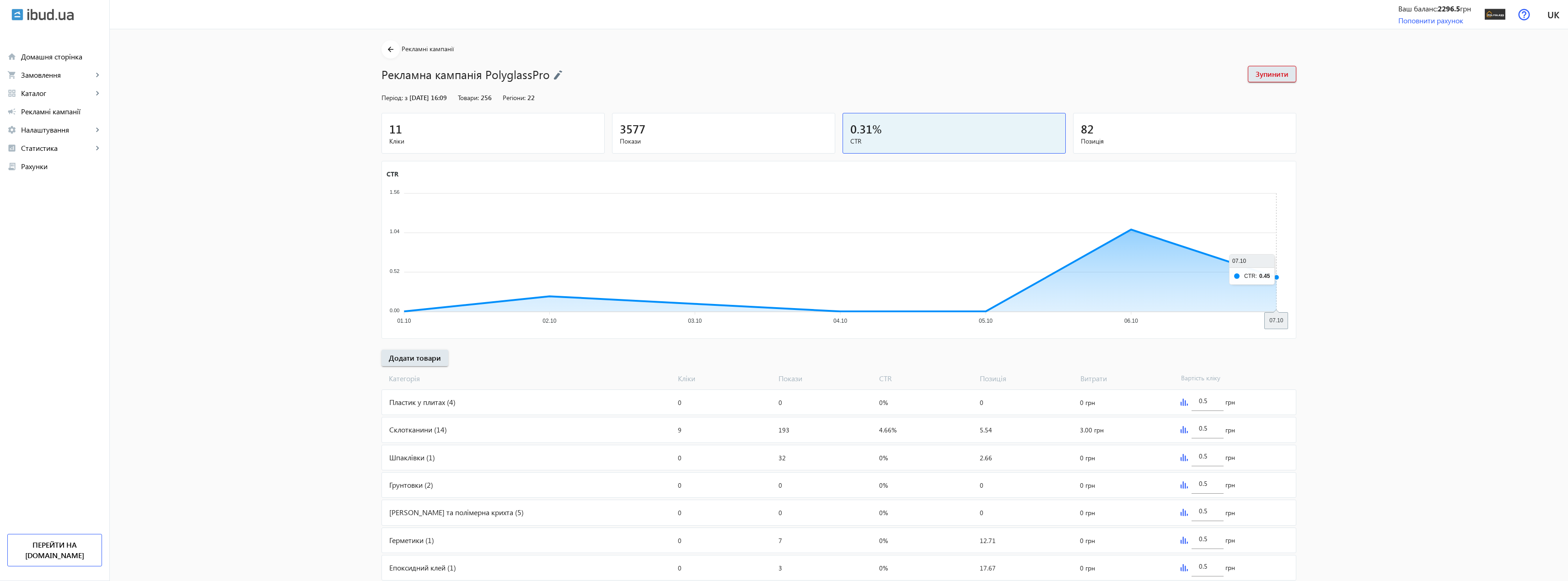
click at [1231, 269] on icon "CTR 1.56 1.56 1.04 1.04 0.52 0.52 0.00 0.00 01.10 01.10 02.10 02.10 03.10 03.10…" at bounding box center [835, 248] width 906 height 160
click at [1338, 286] on mat-sidenav-content "arrow_back Рекламні кампанії Рекламна кампанія PolyglassPro Зупинити Період: з …" at bounding box center [839, 380] width 1458 height 702
click at [388, 55] on mat-icon "arrow_back" at bounding box center [391, 49] width 12 height 12
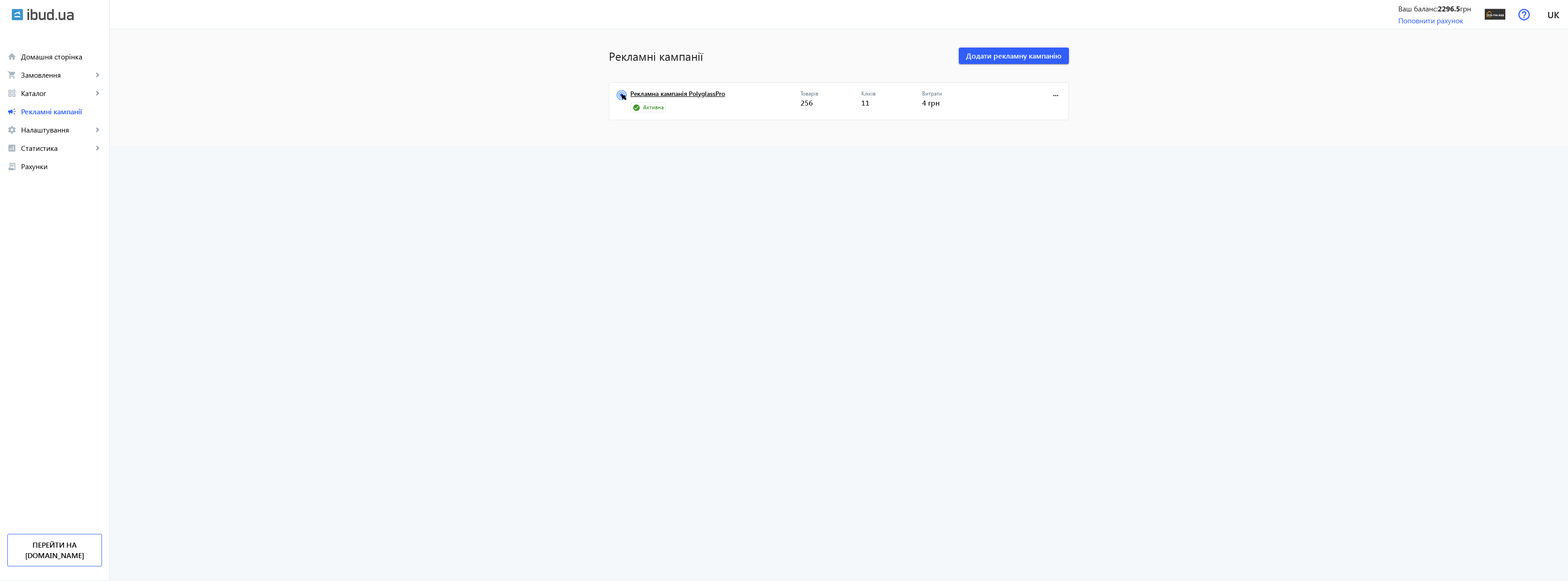
click at [711, 90] on link "Рекламна кампанія PolyglassPro" at bounding box center [715, 97] width 170 height 13
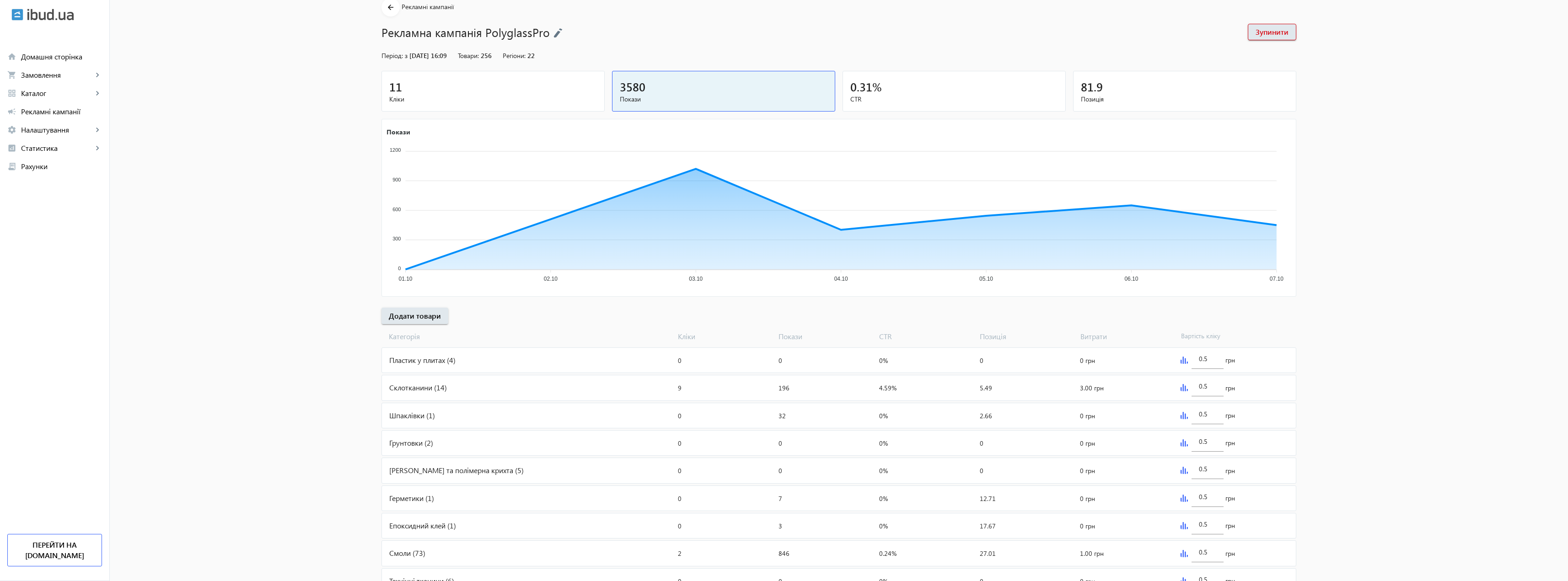
scroll to position [46, 0]
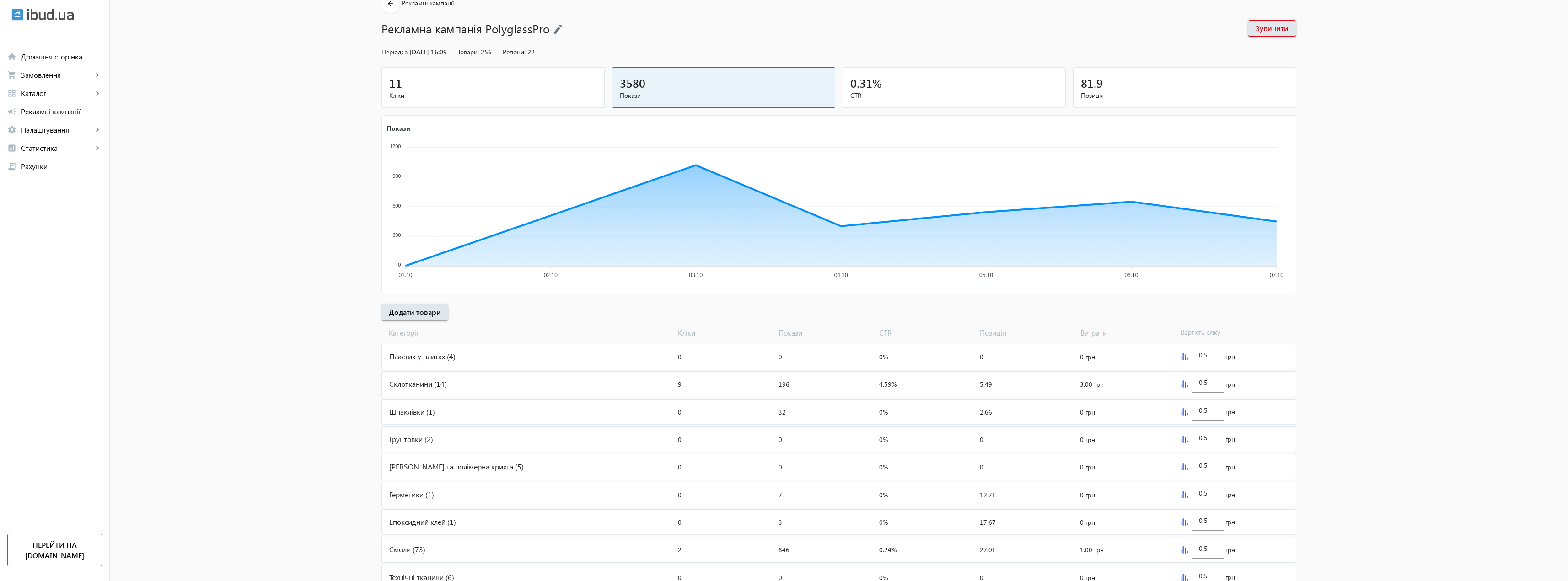
click at [683, 334] on span "Кліки" at bounding box center [724, 333] width 101 height 10
click at [786, 331] on span "Покази" at bounding box center [825, 333] width 101 height 10
click at [787, 331] on span "Покази" at bounding box center [825, 333] width 101 height 10
click at [638, 325] on div "[PERSON_NAME] Покази CTR Позиція Витрати Вартість кліку" at bounding box center [839, 332] width 915 height 21
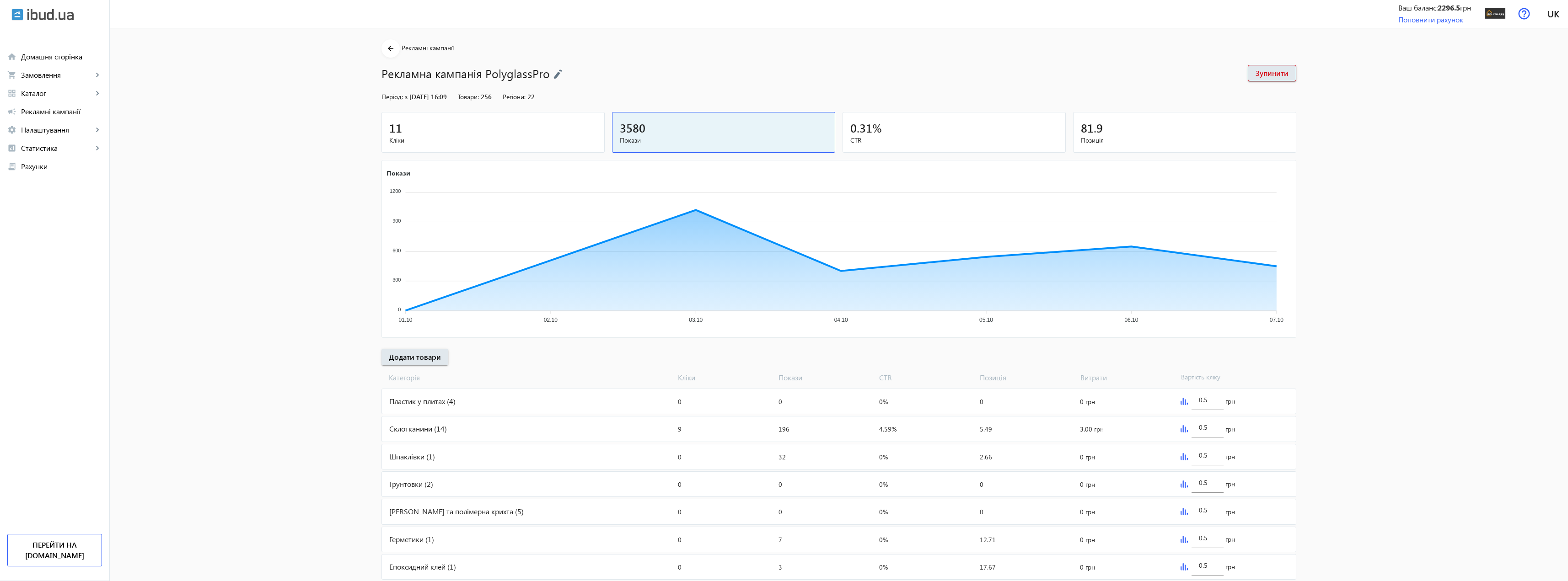
scroll to position [0, 0]
click at [441, 403] on div "Пластик у плитах (4)" at bounding box center [527, 402] width 292 height 25
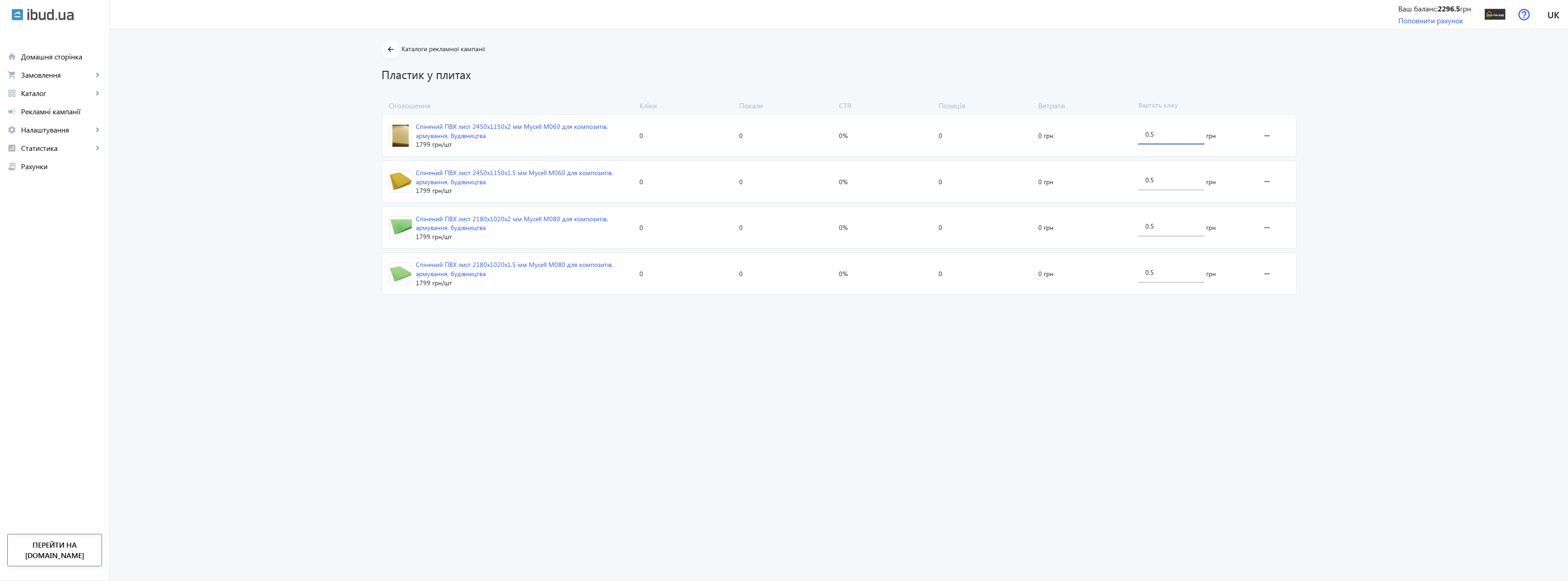
click at [1171, 133] on input "0.5" at bounding box center [1171, 134] width 52 height 9
type input "0.1"
click at [1353, 244] on advertising-catalog "arrow_back Каталоги рекламної кампанії Пластик у плитах Оголошення Кліки Покази…" at bounding box center [839, 306] width 1458 height 552
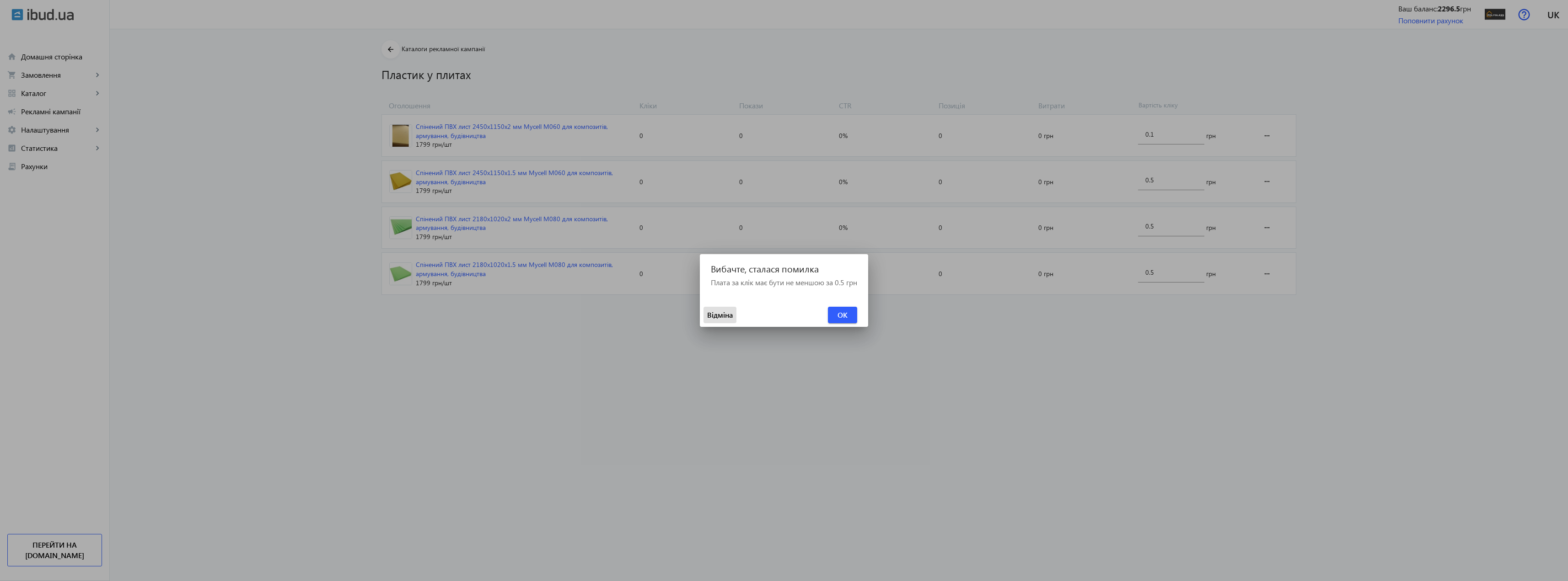
click at [718, 319] on span "Відміна" at bounding box center [720, 315] width 26 height 10
